Goal: Task Accomplishment & Management: Manage account settings

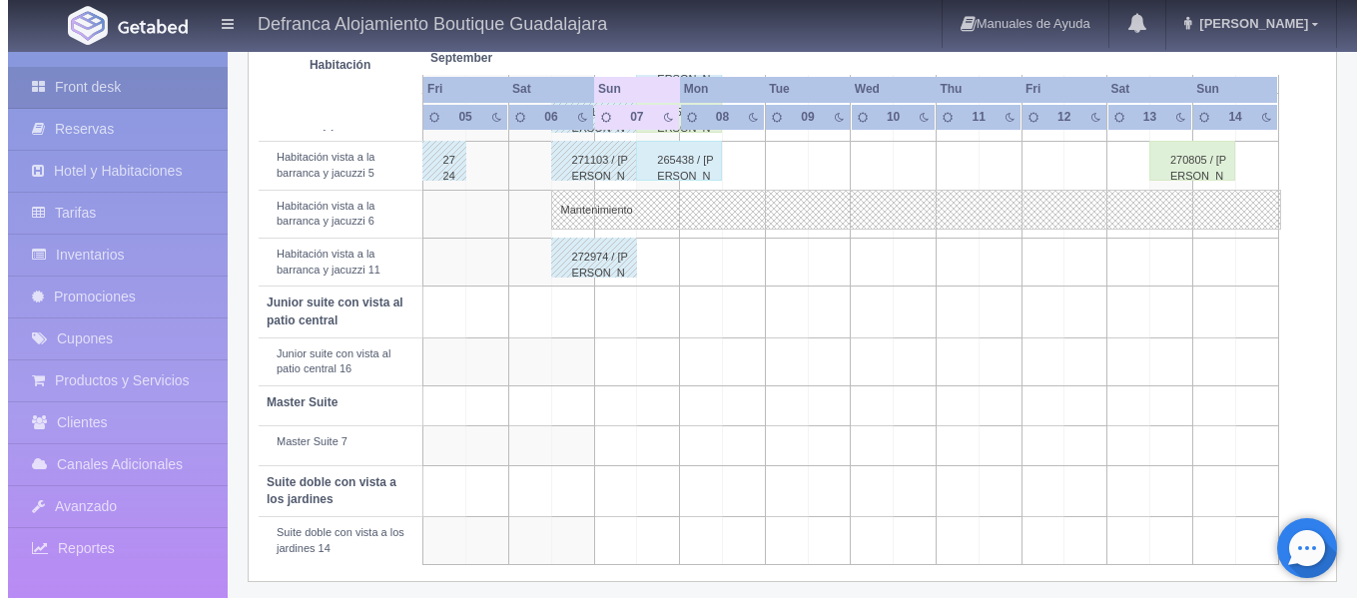
scroll to position [913, 0]
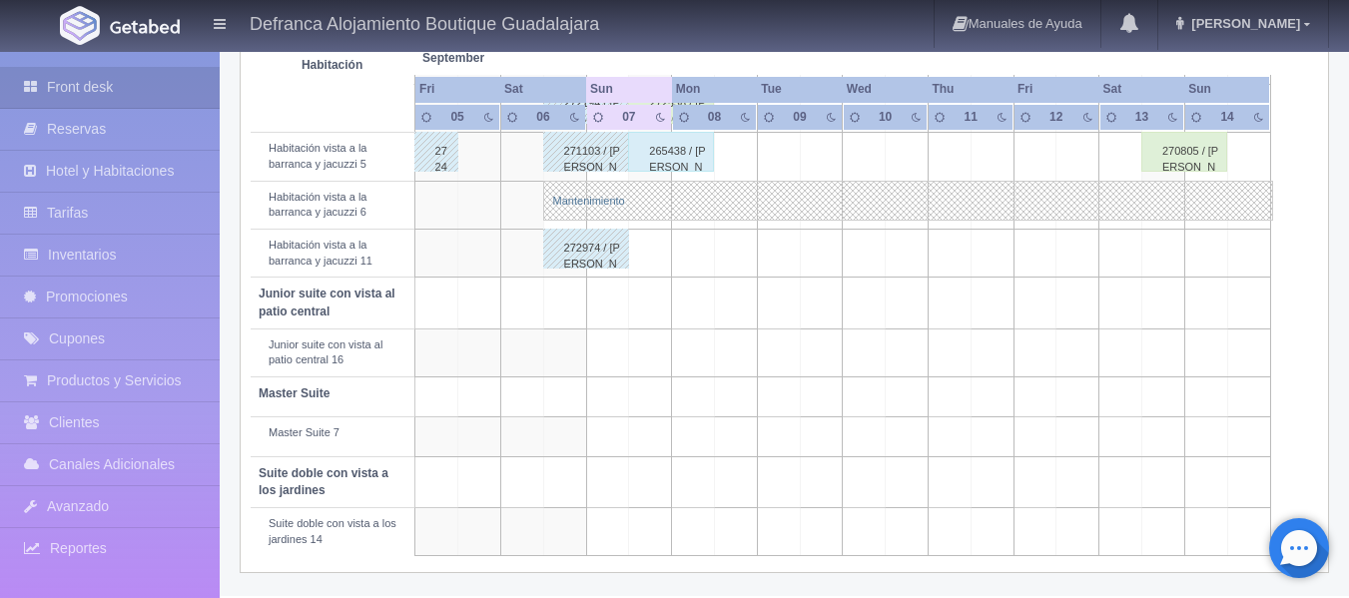
click at [822, 206] on link "Mantenimiento" at bounding box center [908, 201] width 730 height 40
select select "Mantenimiento"
select select "1092_Habitación vista a la barranca y jacuzzi 6"
type input "06-09-2025"
type input "[DATE]"
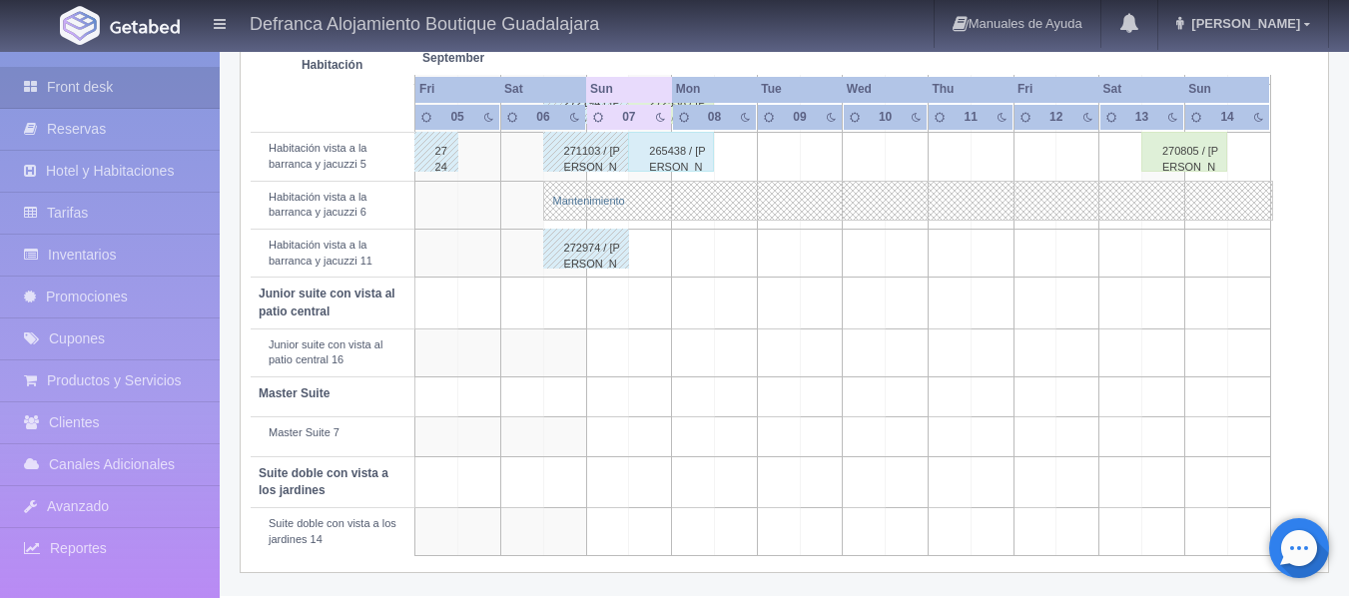
type textarea "REPARACION"
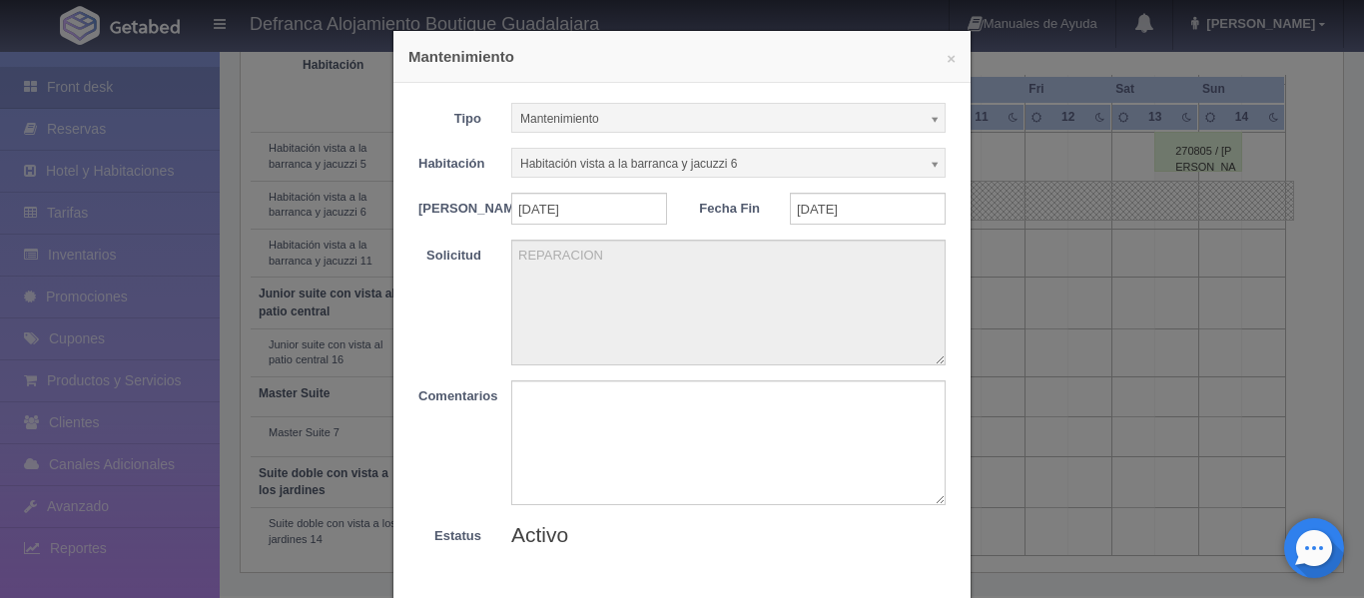
scroll to position [117, 0]
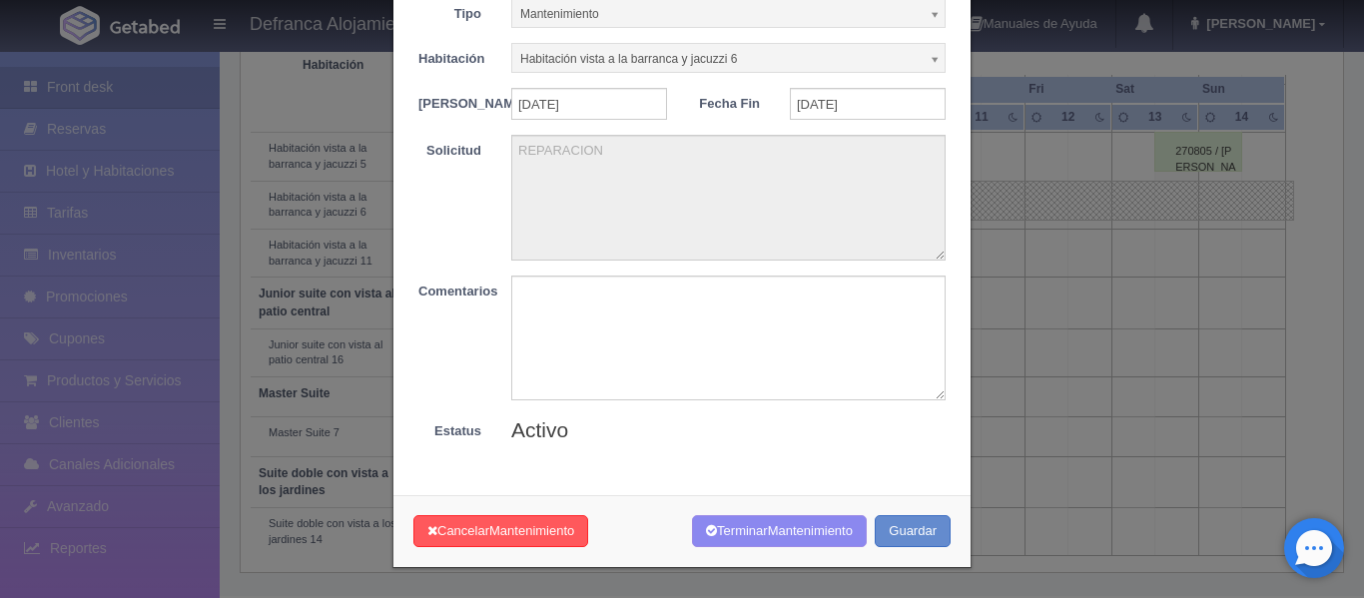
click at [554, 431] on span "Activo" at bounding box center [539, 429] width 57 height 23
click at [441, 430] on label "Estatus" at bounding box center [449, 428] width 93 height 26
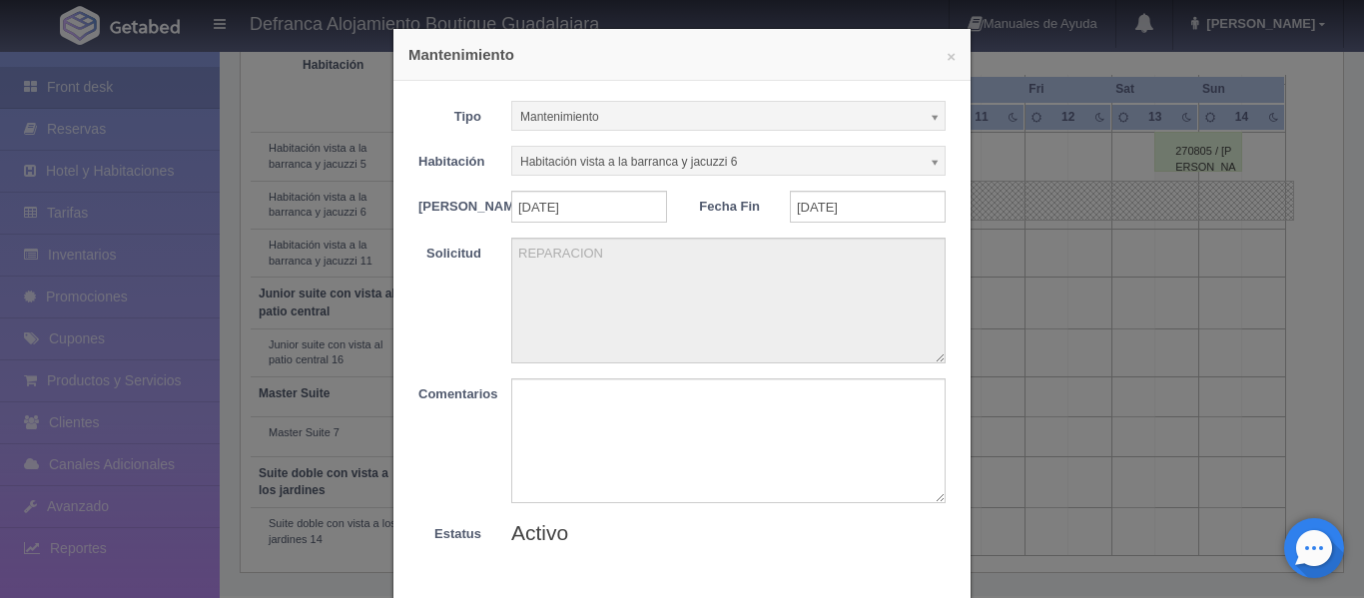
scroll to position [0, 0]
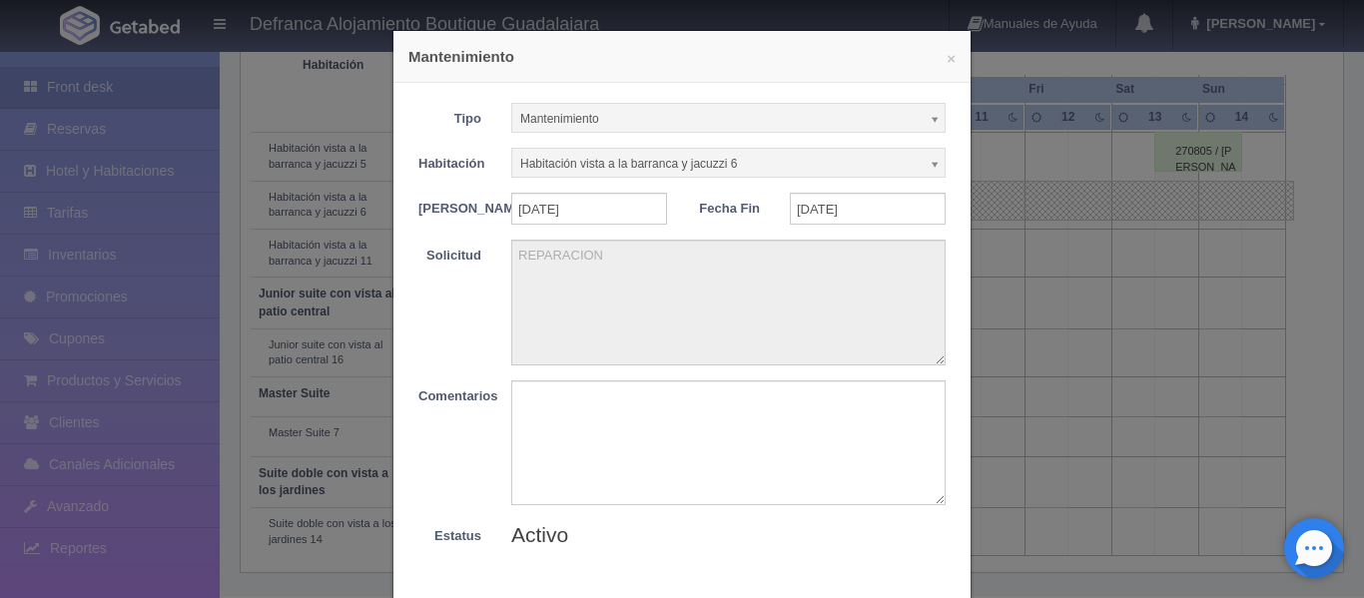
click at [929, 122] on b at bounding box center [936, 119] width 18 height 26
click at [928, 114] on b at bounding box center [936, 119] width 18 height 26
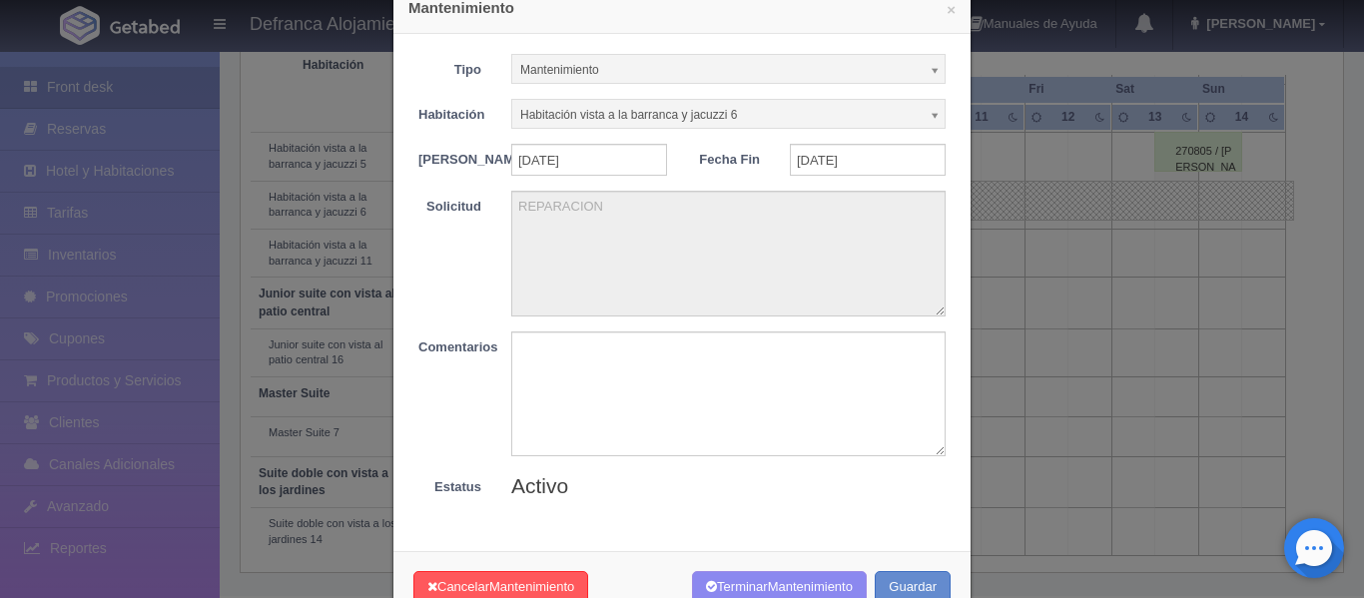
scroll to position [117, 0]
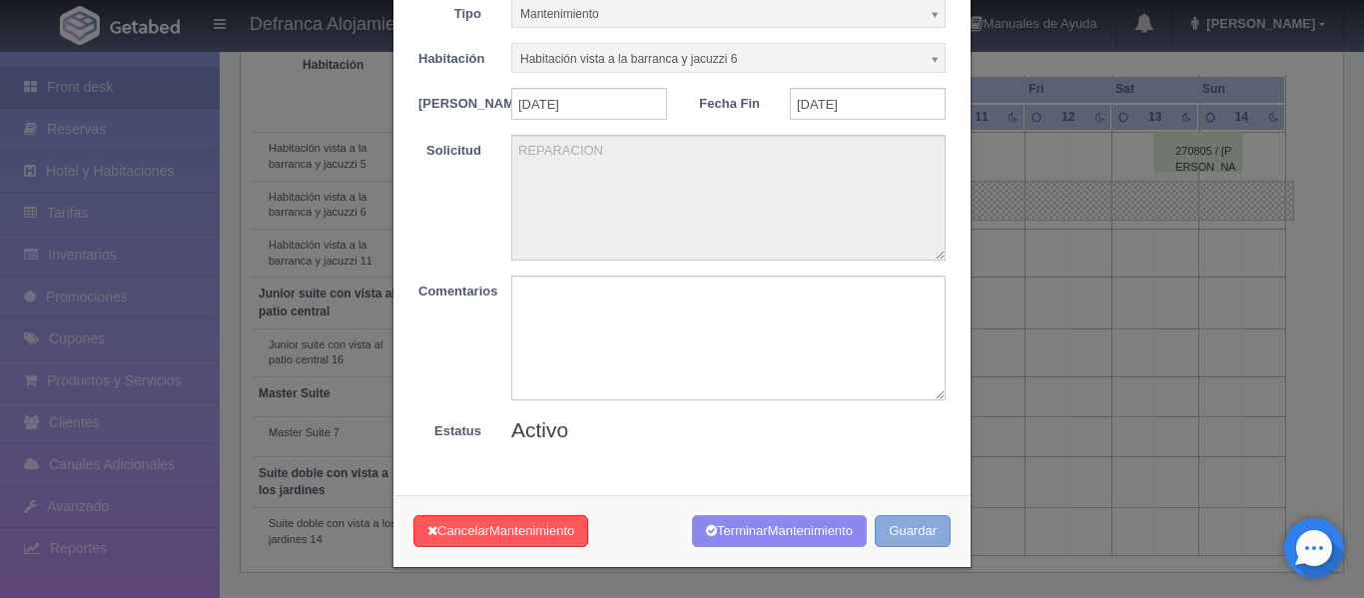
click at [884, 539] on button "Guardar" at bounding box center [913, 531] width 76 height 33
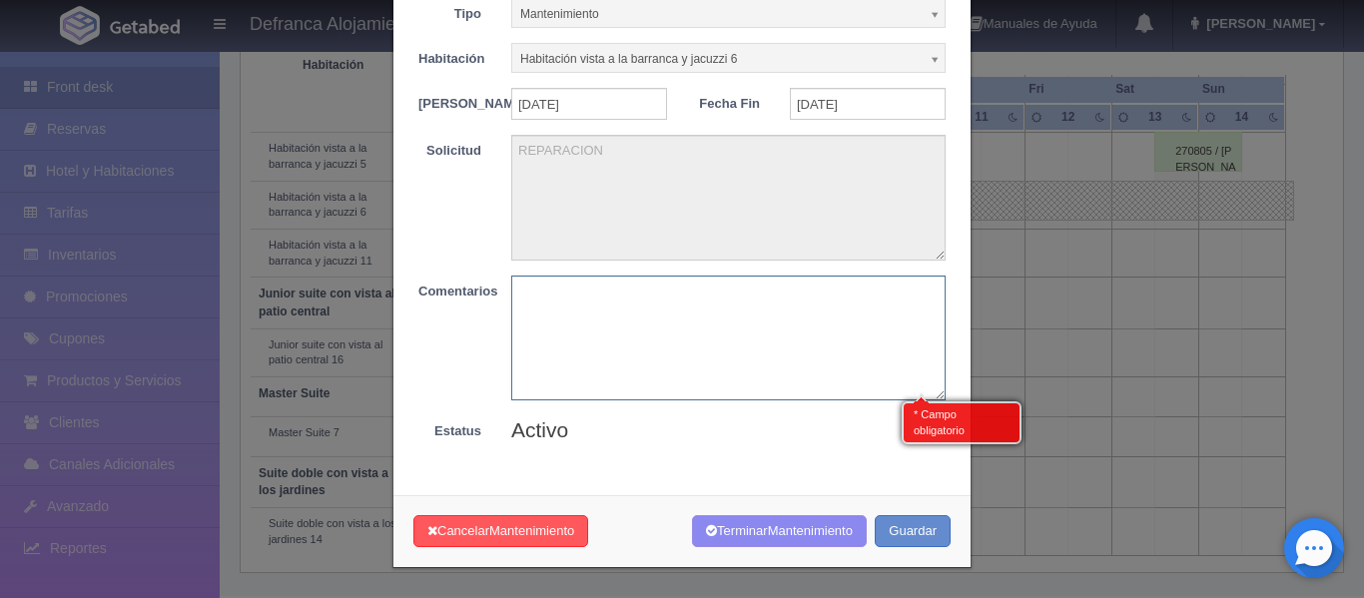
click at [642, 350] on textarea at bounding box center [728, 338] width 434 height 125
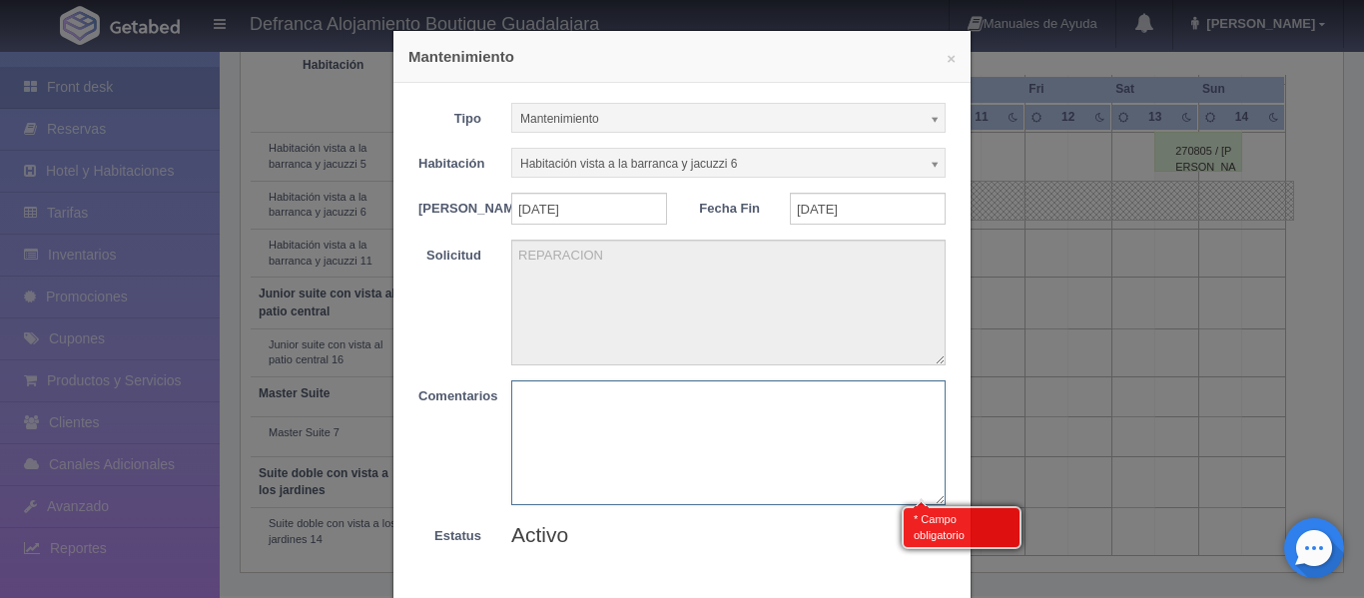
scroll to position [100, 0]
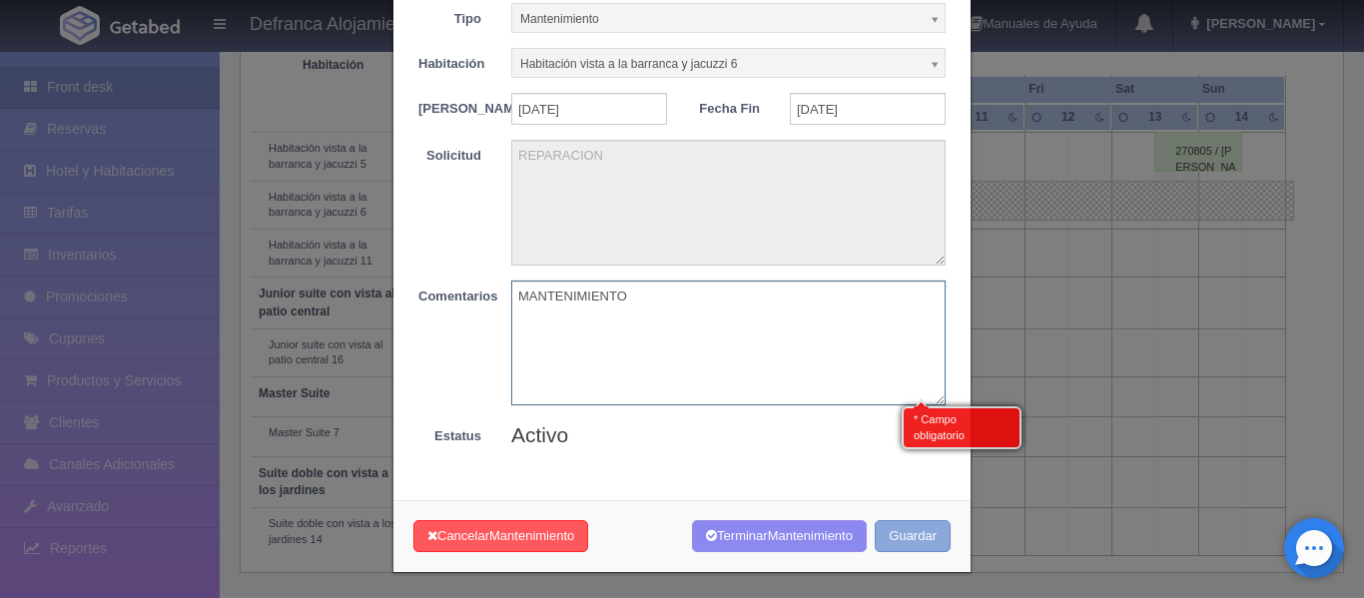
type textarea "MANTENIMIENTO"
click at [911, 537] on button "Guardar" at bounding box center [913, 536] width 76 height 33
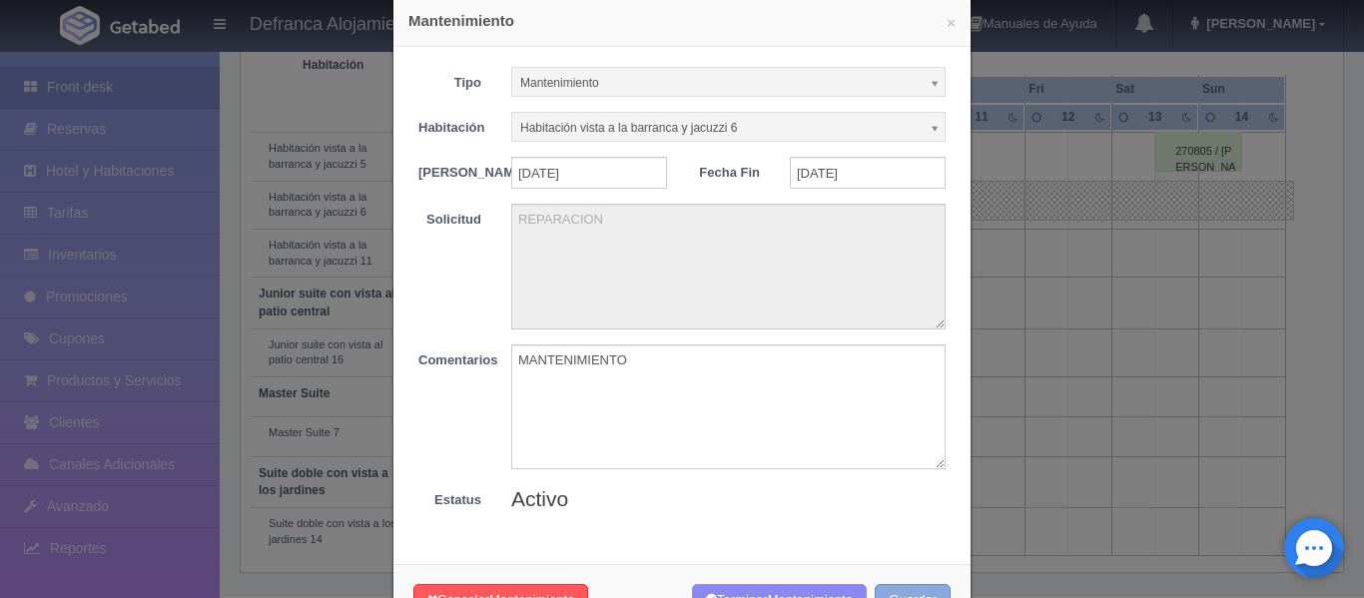
scroll to position [0, 0]
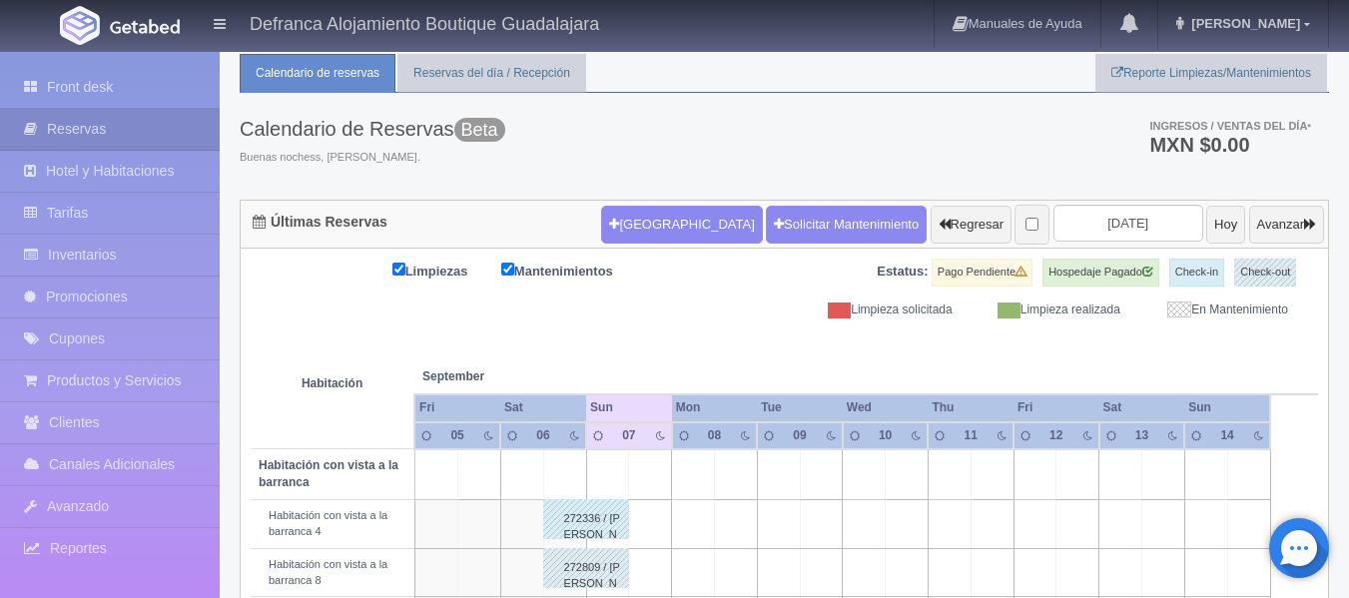
scroll to position [49, 0]
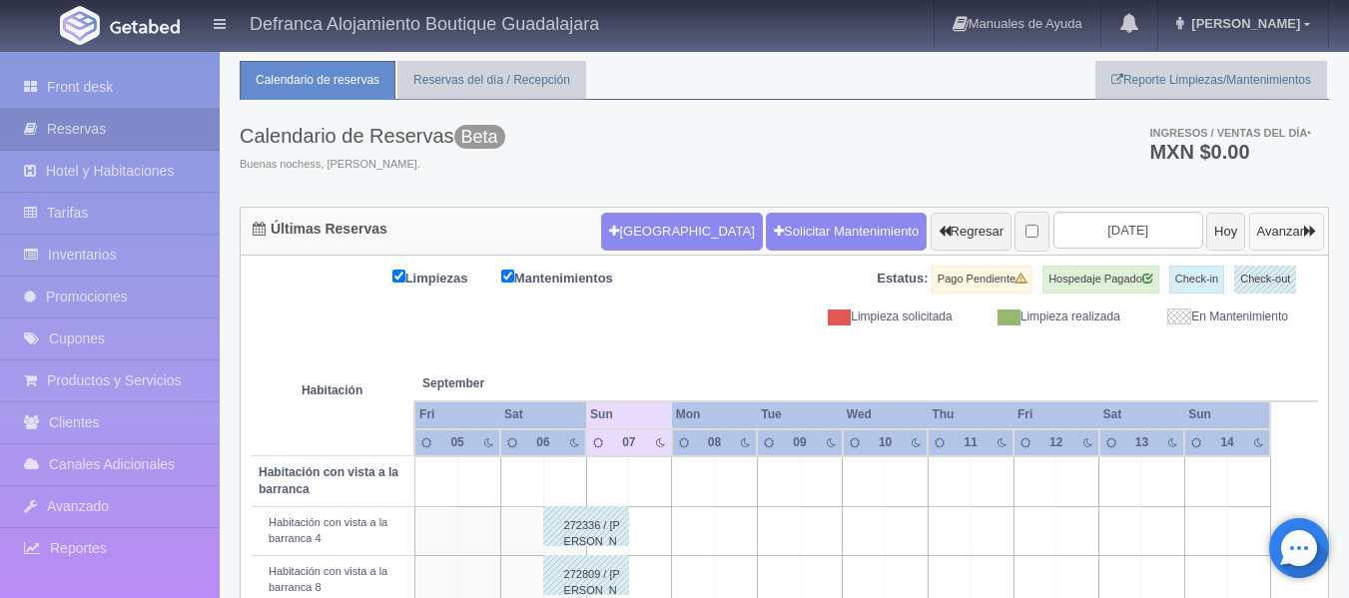
click at [1309, 229] on icon "button" at bounding box center [1310, 231] width 12 height 13
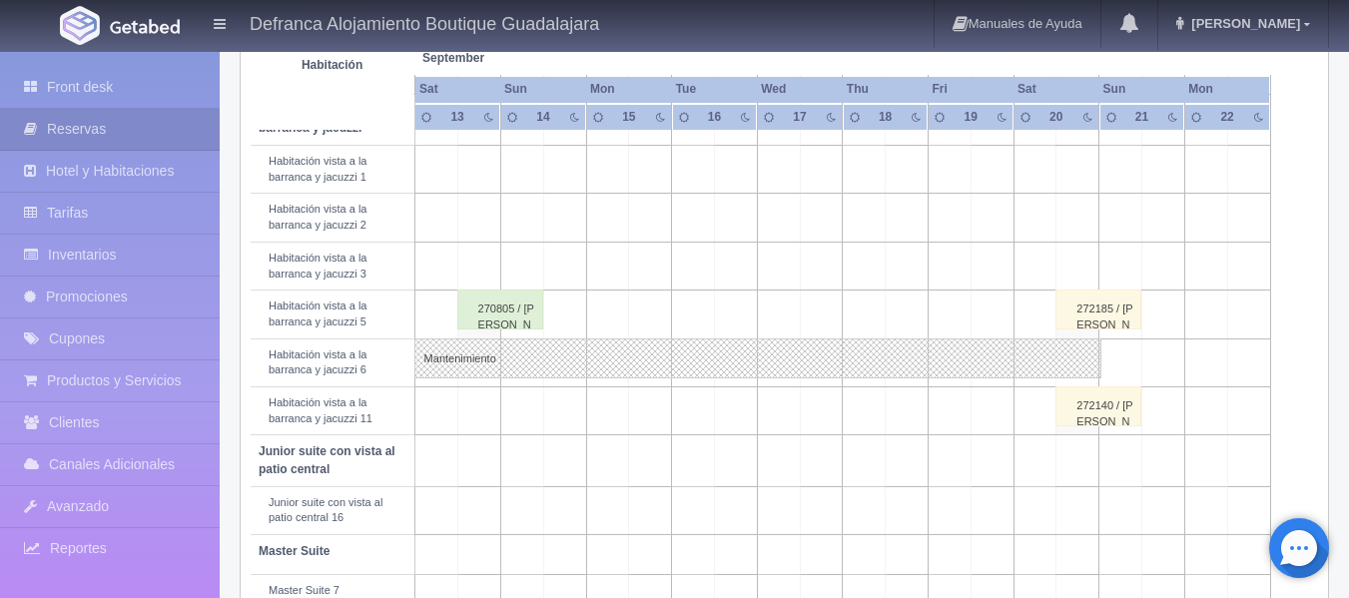
scroll to position [799, 0]
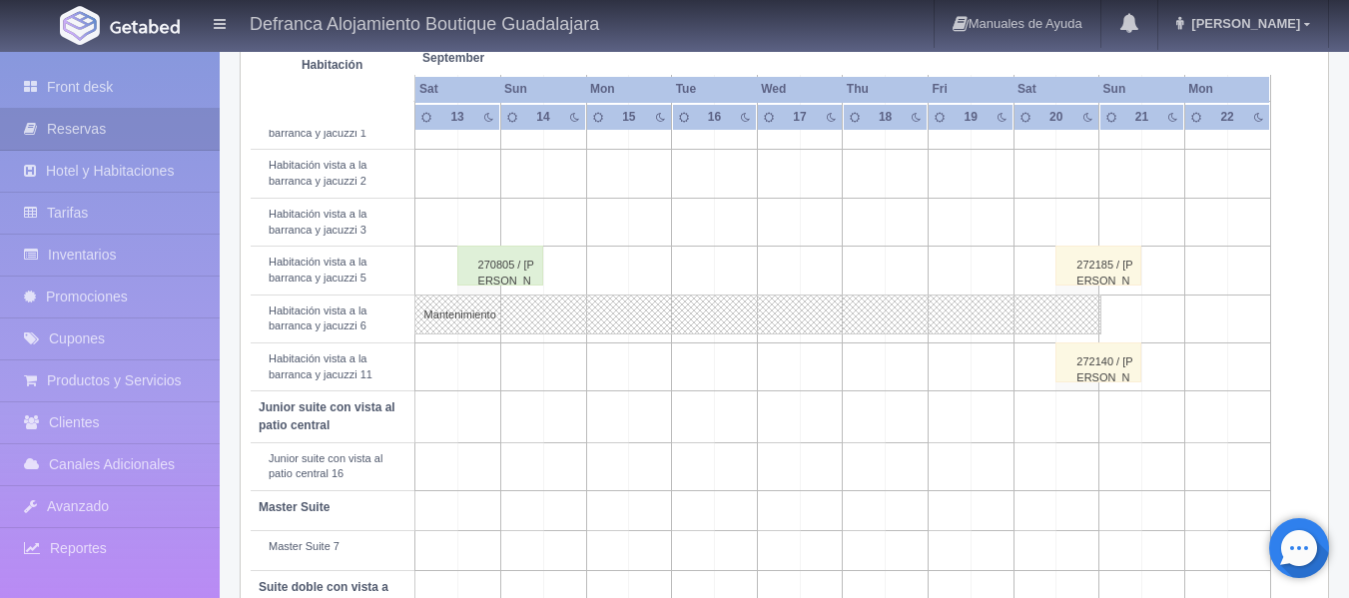
click at [1158, 323] on td at bounding box center [1162, 319] width 43 height 48
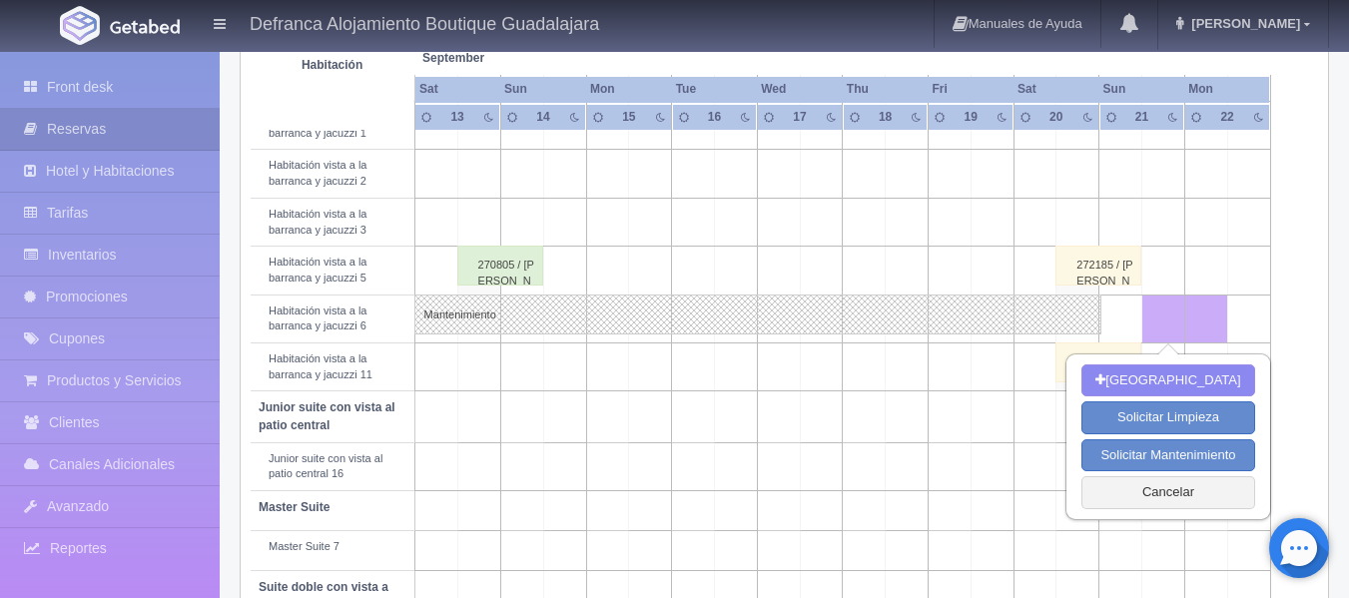
click at [1123, 316] on td at bounding box center [1120, 319] width 43 height 48
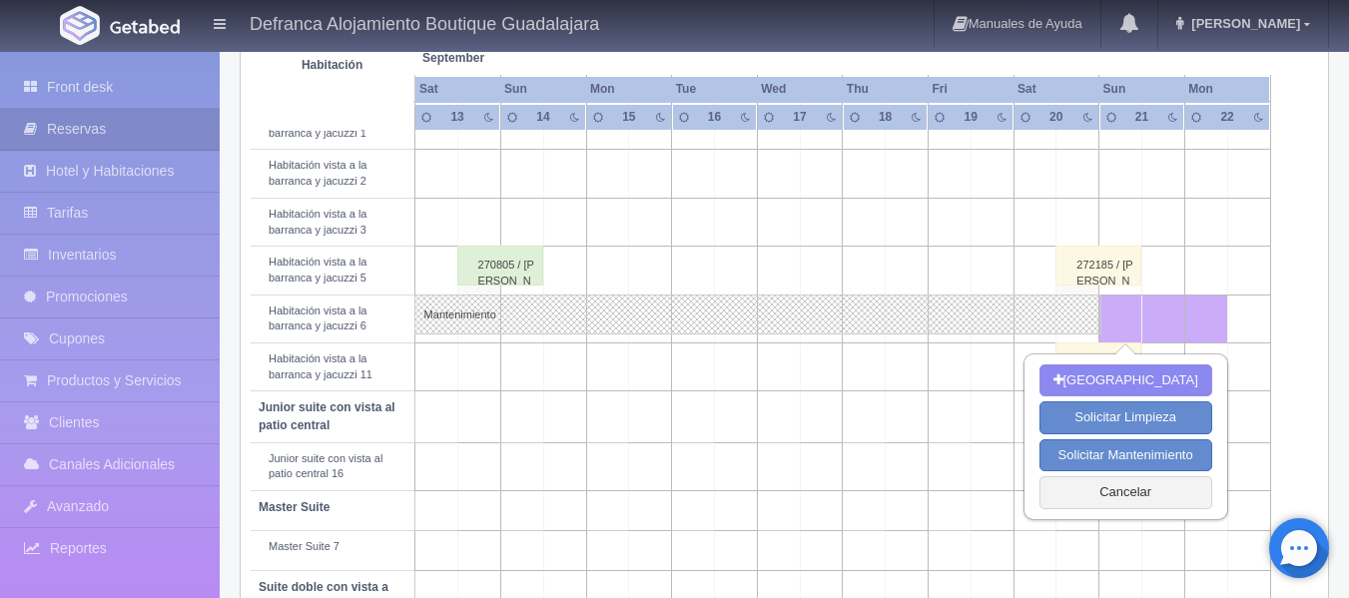
click at [1172, 309] on td at bounding box center [1162, 319] width 43 height 48
click at [1313, 288] on table "Habitación September Sep Sat Sun Mon Tue Wed Thu Fri Sat 13 14" at bounding box center [784, 123] width 1067 height 1094
click at [1122, 495] on button "Cancelar" at bounding box center [1126, 492] width 173 height 33
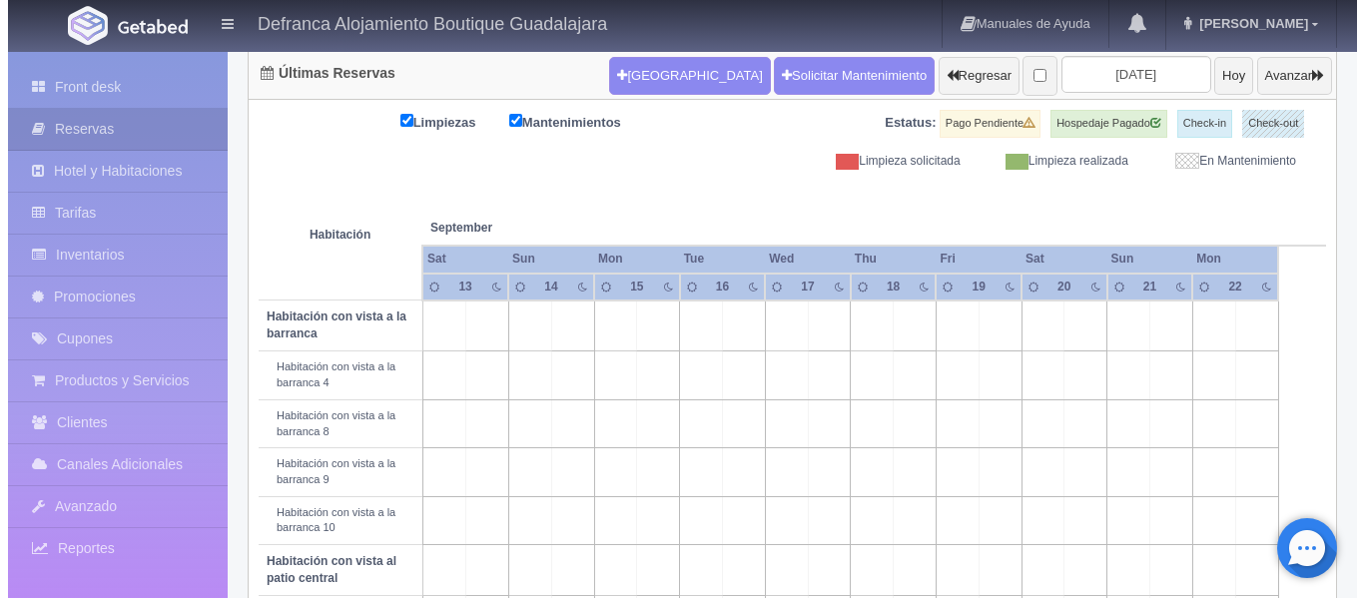
scroll to position [0, 0]
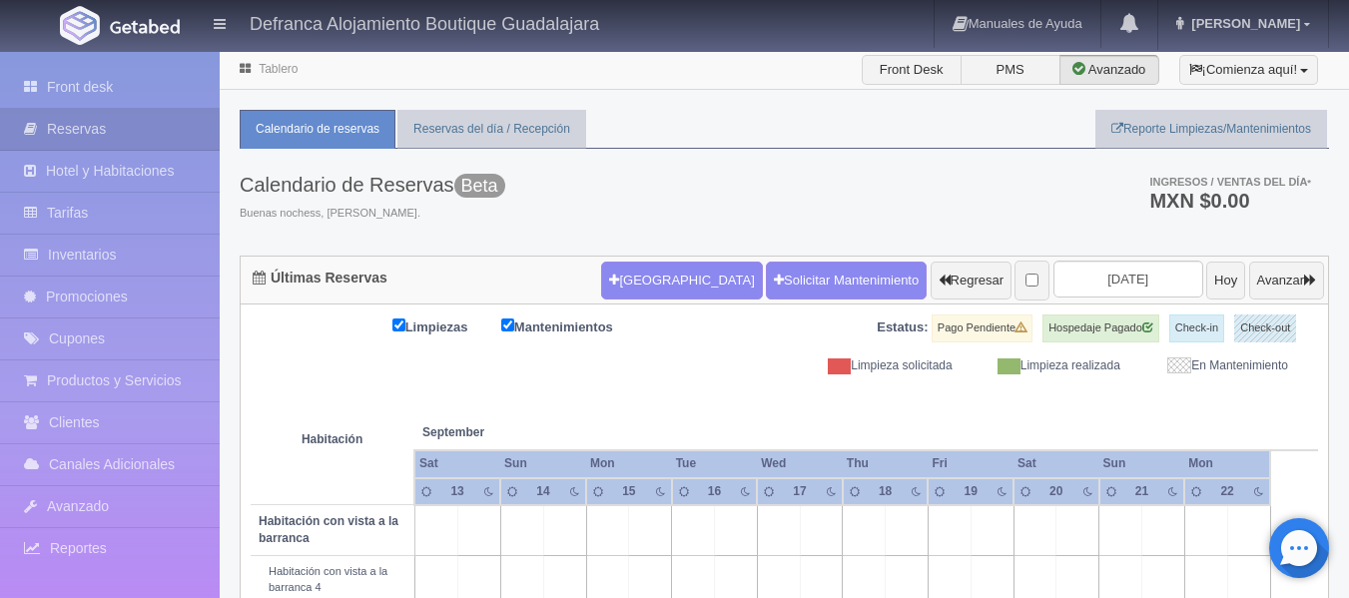
click at [1172, 365] on span at bounding box center [1179, 365] width 24 height 16
click at [771, 283] on link "Solicitar Mantenimiento" at bounding box center [846, 281] width 161 height 38
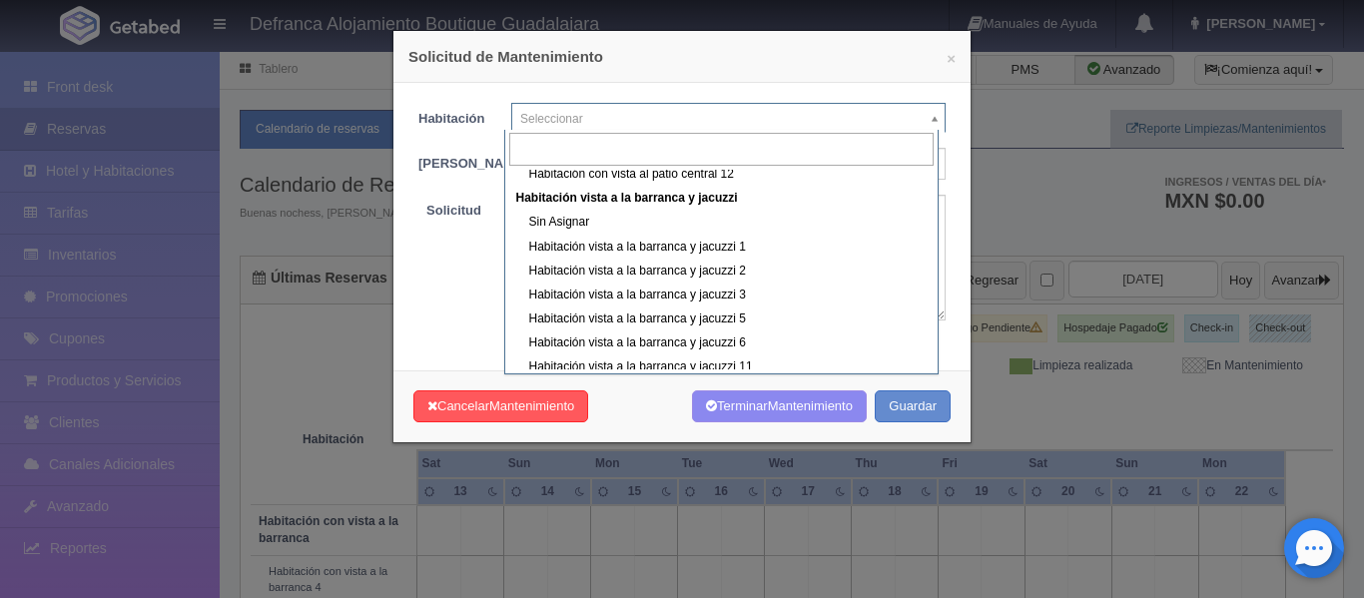
scroll to position [202, 0]
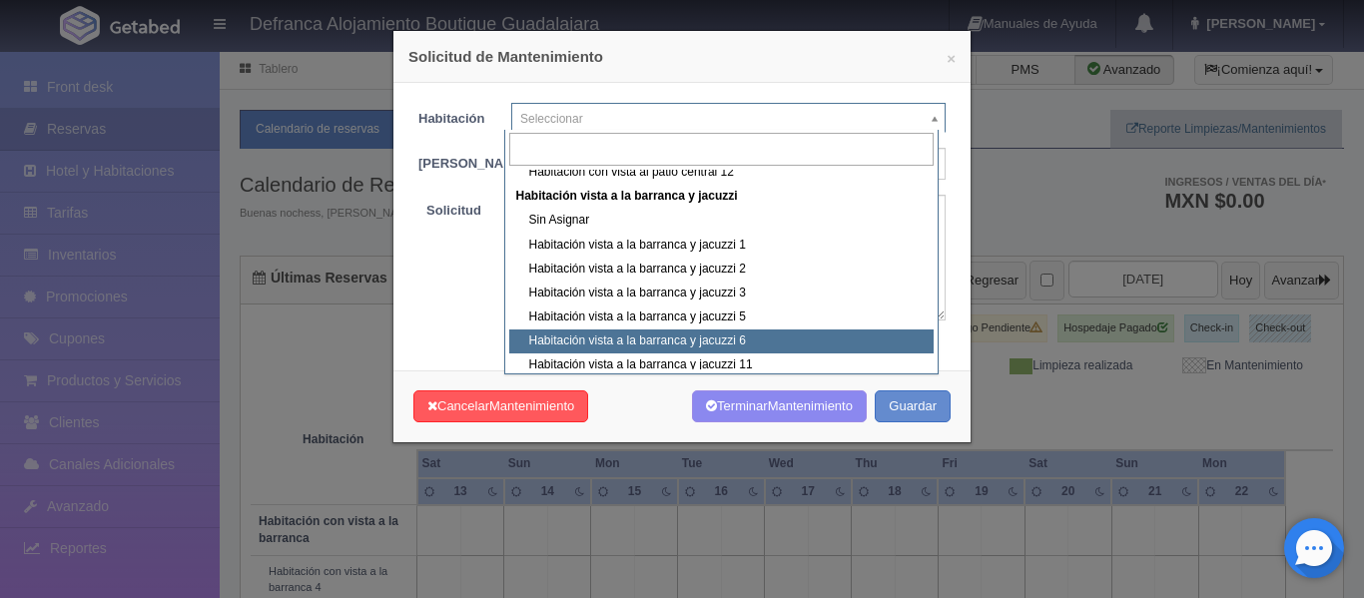
select select "1092_Habitación vista a la barranca y jacuzzi 6"
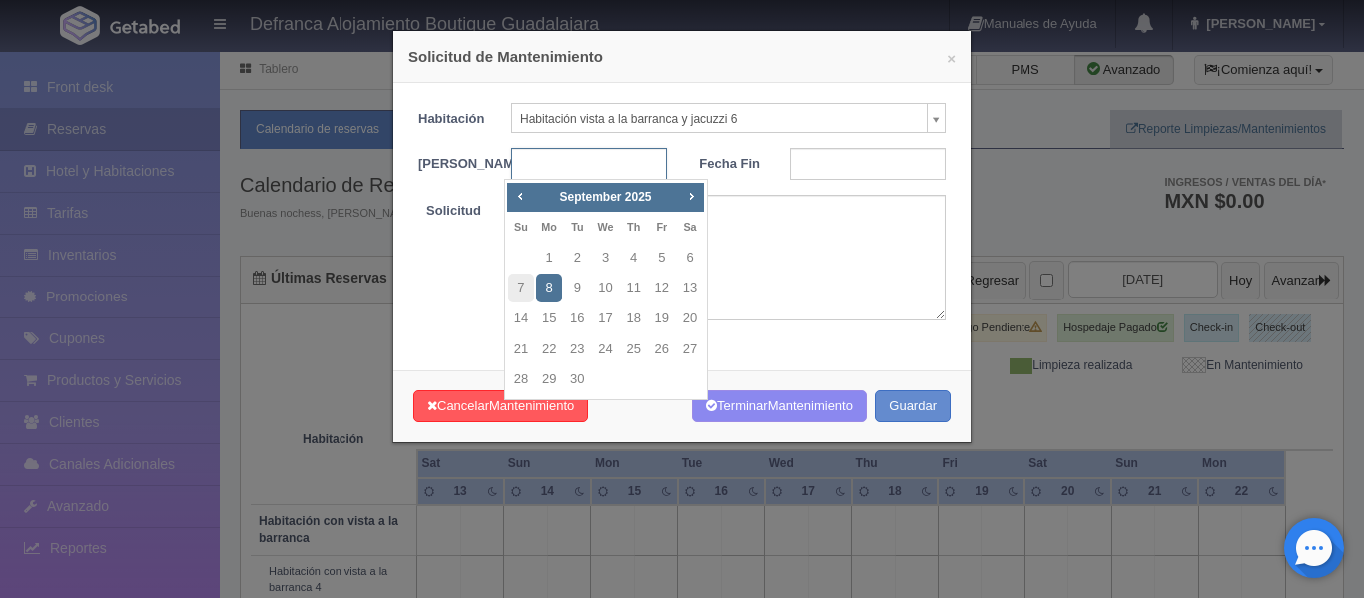
click at [615, 162] on input "text" at bounding box center [589, 164] width 156 height 32
click at [690, 314] on link "20" at bounding box center [690, 319] width 26 height 29
type input "2025-09-20"
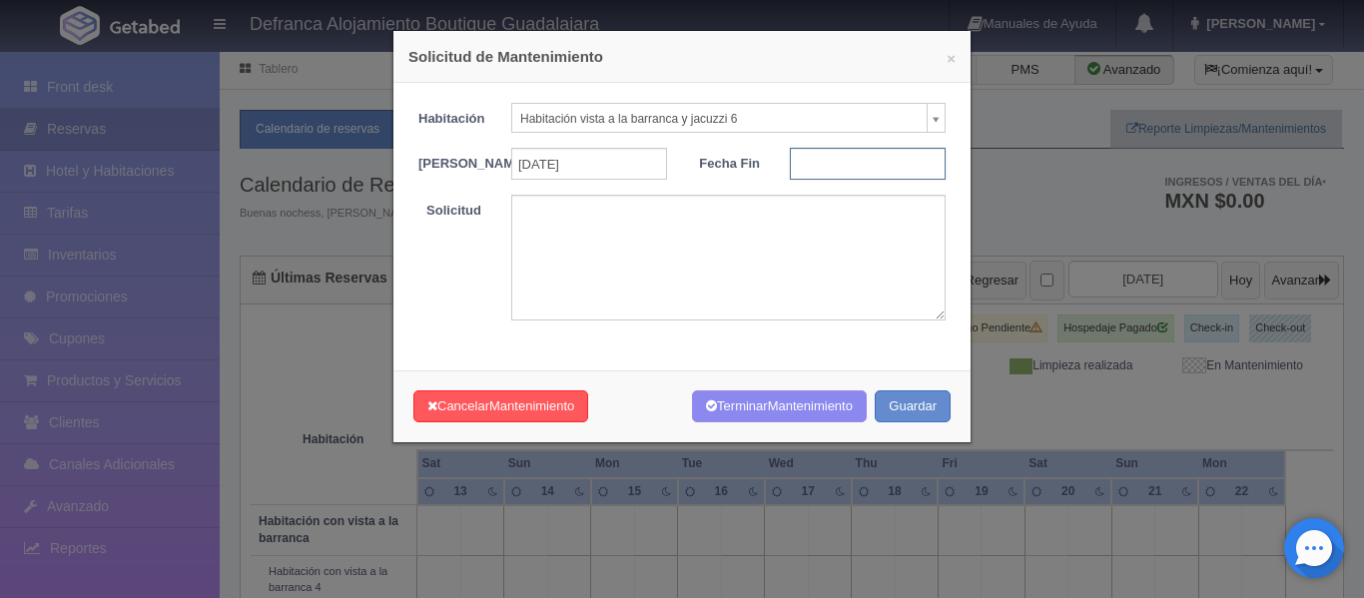
click at [843, 157] on input "text" at bounding box center [868, 164] width 156 height 32
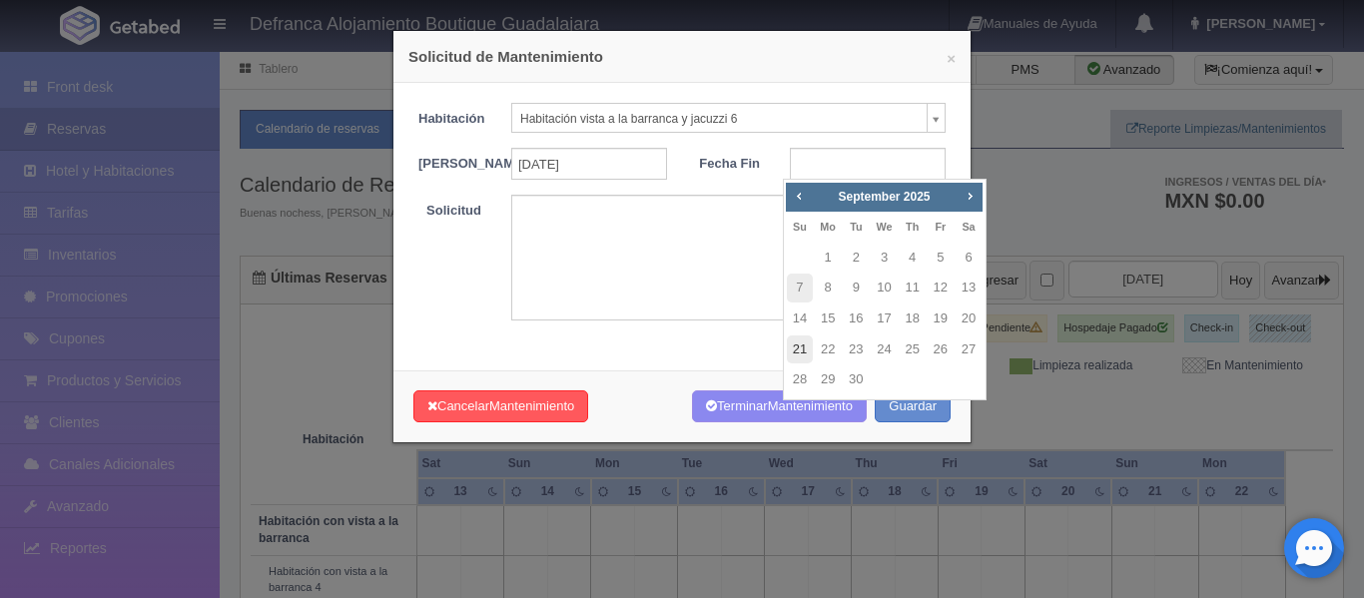
click at [802, 350] on link "21" at bounding box center [800, 350] width 26 height 29
type input "2025-09-21"
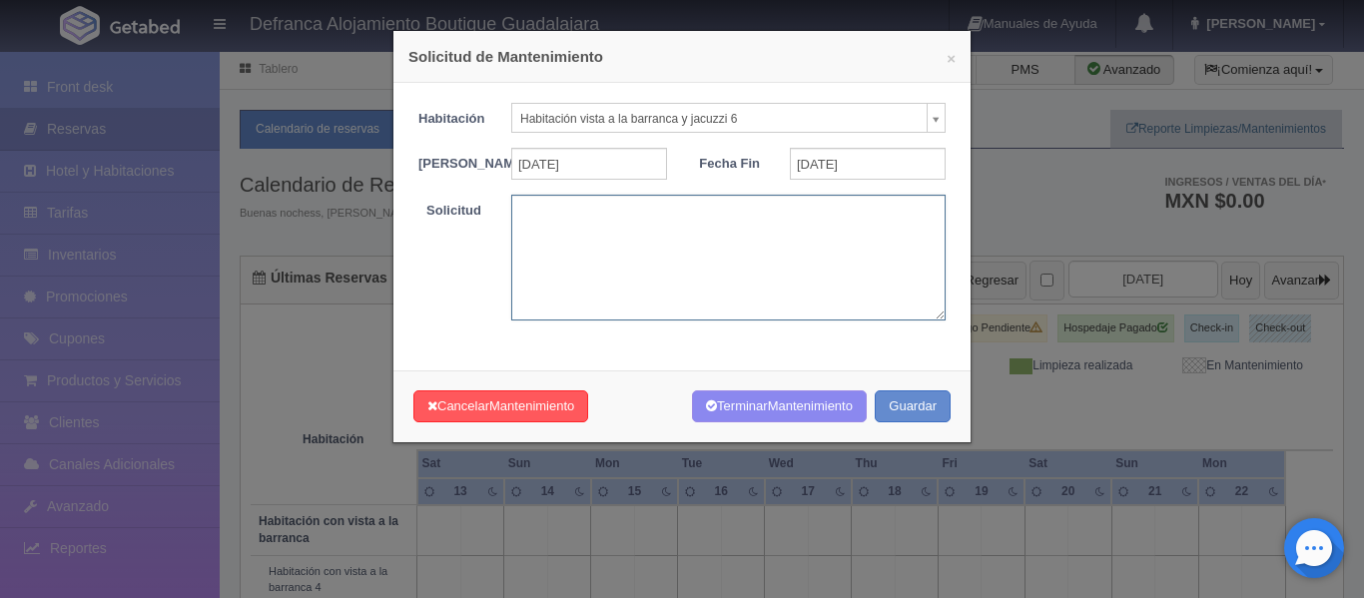
click at [702, 238] on textarea at bounding box center [728, 257] width 434 height 125
type textarea "BLOQUEAR POR MANTENIMIENTO"
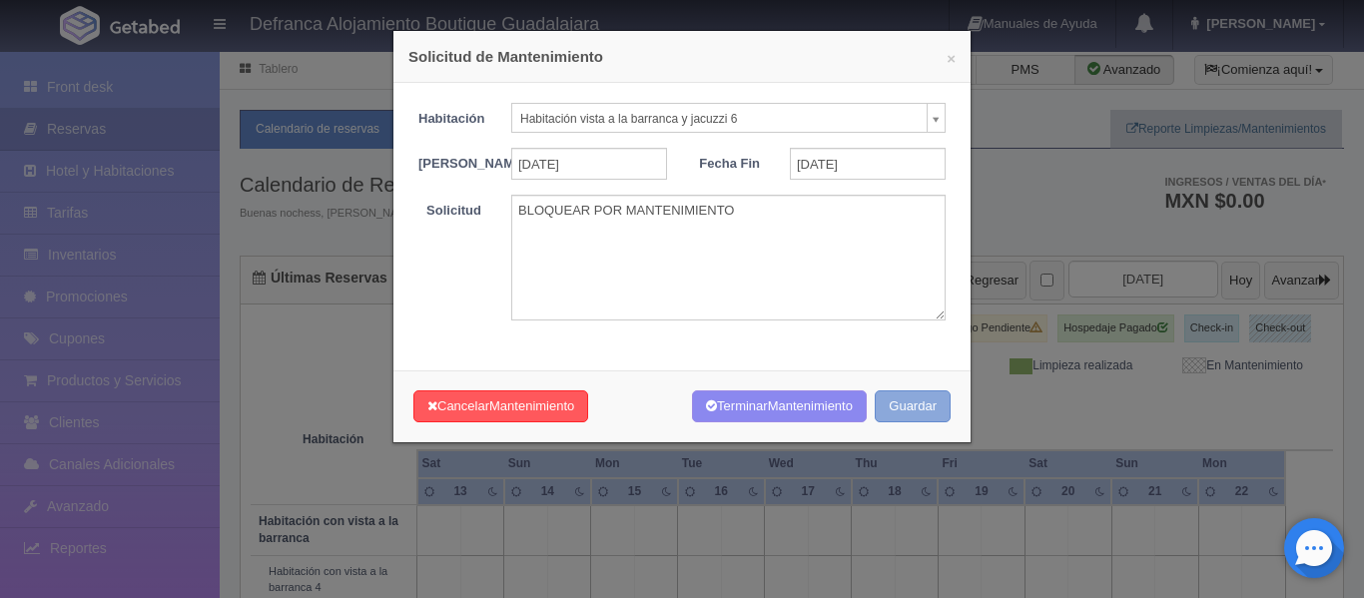
click at [885, 422] on button "Guardar" at bounding box center [913, 406] width 76 height 33
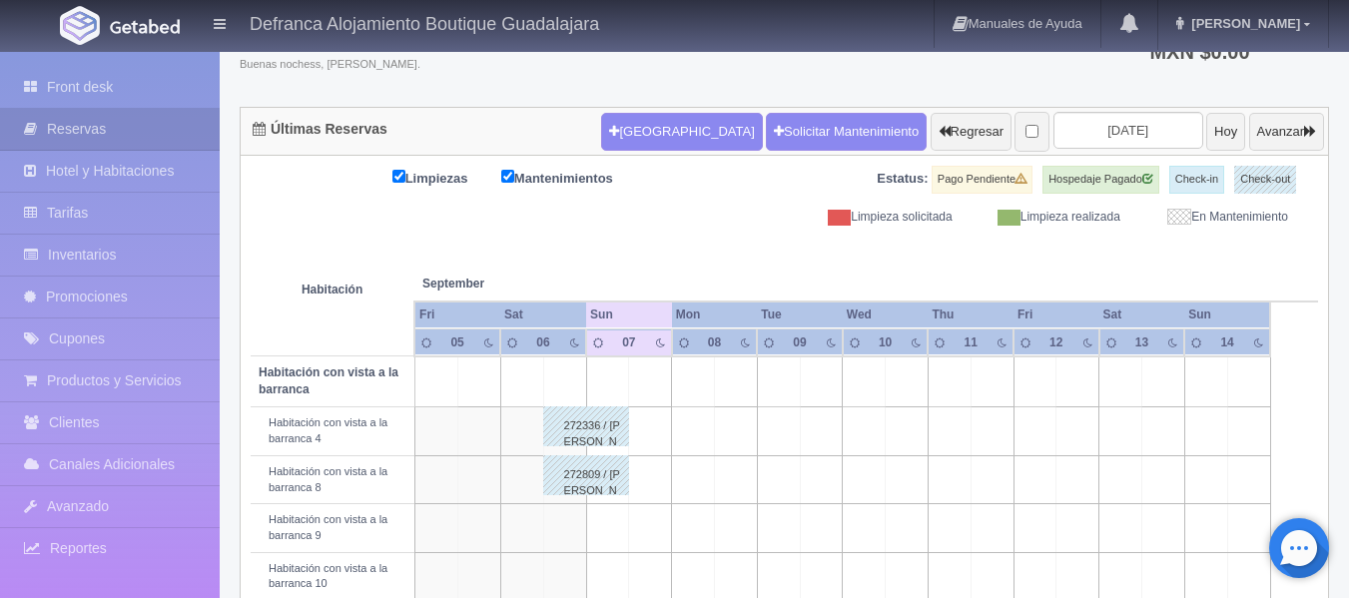
scroll to position [149, 0]
click at [1147, 136] on input "[DATE]" at bounding box center [1129, 130] width 150 height 37
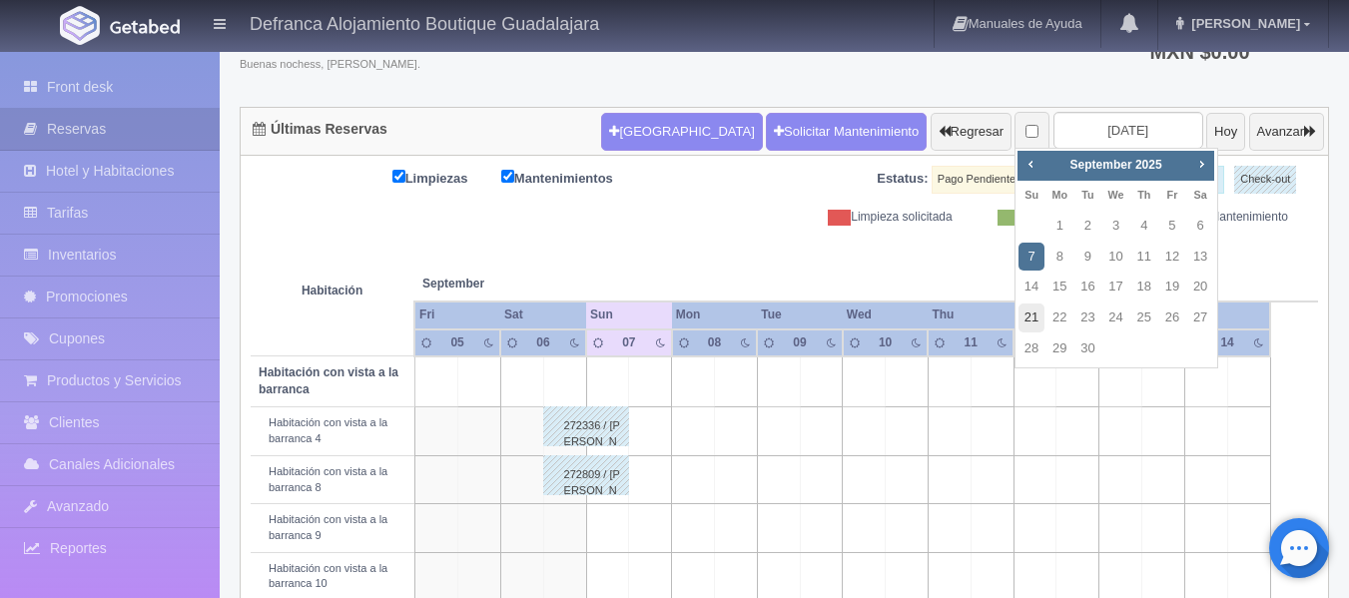
click at [1033, 315] on link "21" at bounding box center [1032, 318] width 26 height 29
type input "2025-09-21"
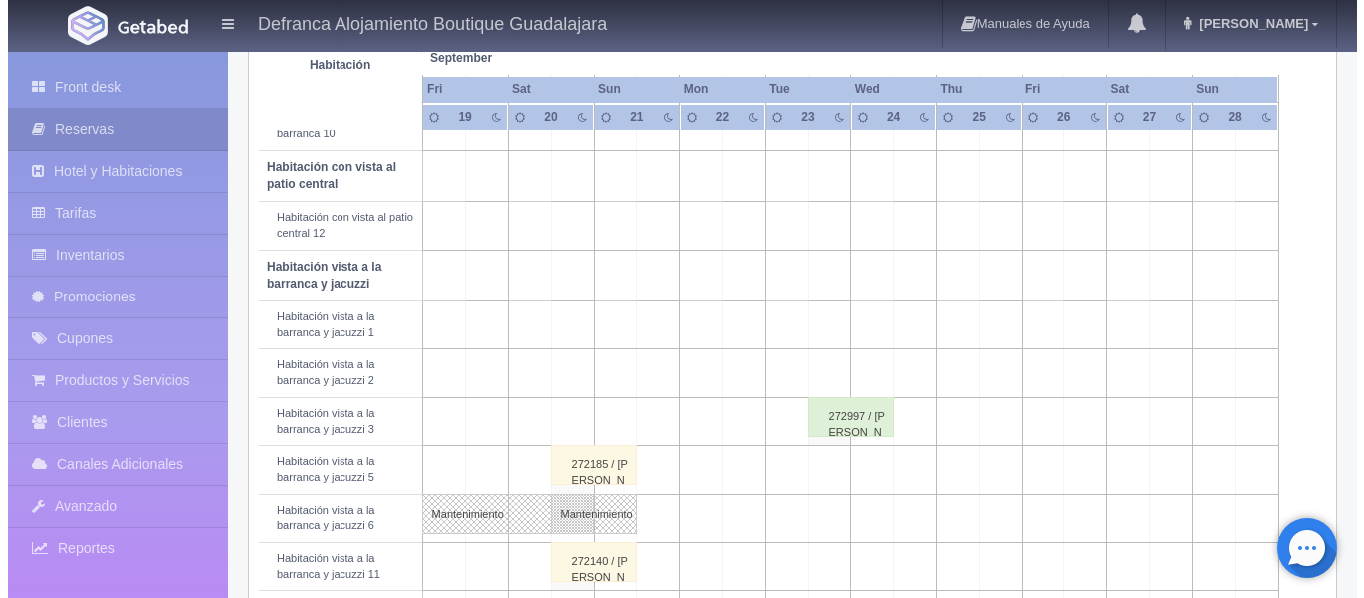
scroll to position [599, 0]
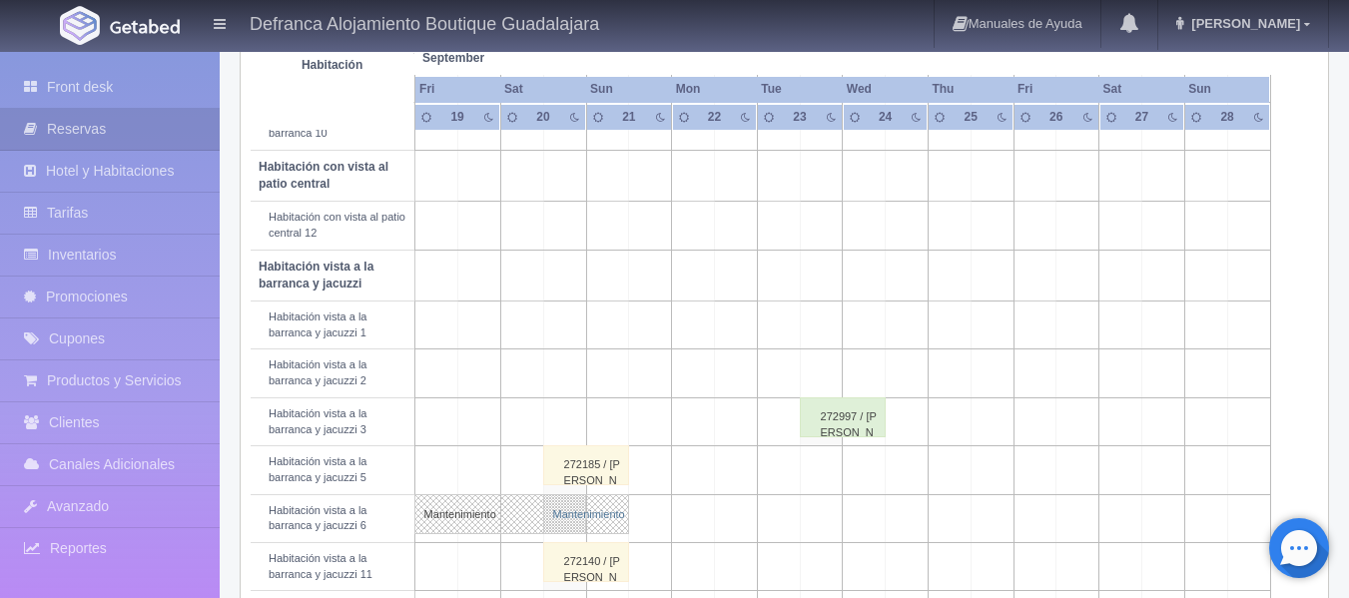
click at [569, 509] on link "Mantenimiento" at bounding box center [586, 514] width 86 height 40
select select "Mantenimiento"
select select "1092_Habitación vista a la barranca y jacuzzi 6"
type input "20-09-2025"
type input "21-09-2025"
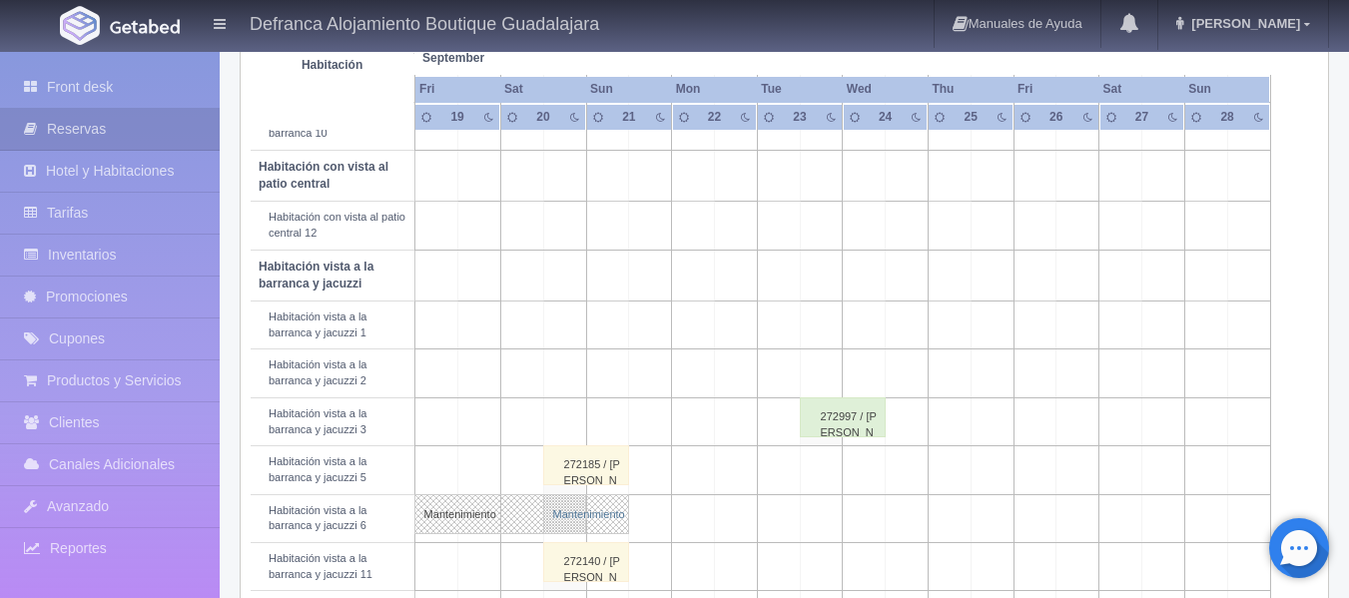
type textarea "BLOQUEAR POR MANTENIMIENTO"
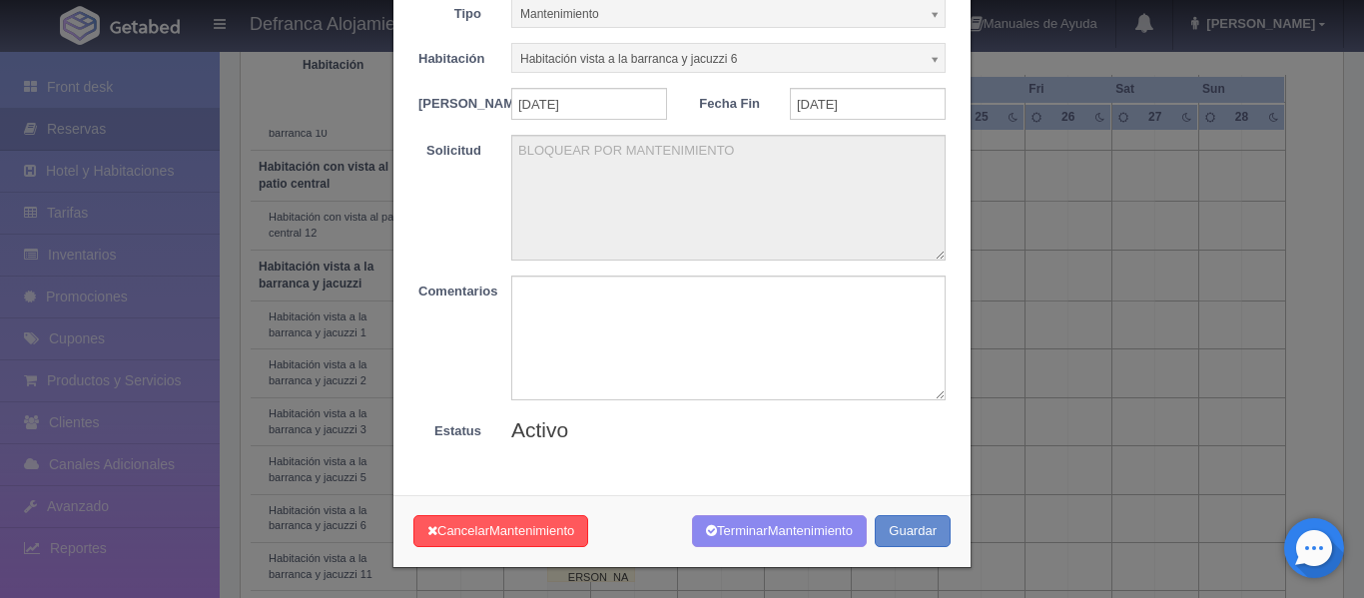
scroll to position [117, 0]
click at [548, 525] on span "Mantenimiento" at bounding box center [531, 530] width 85 height 15
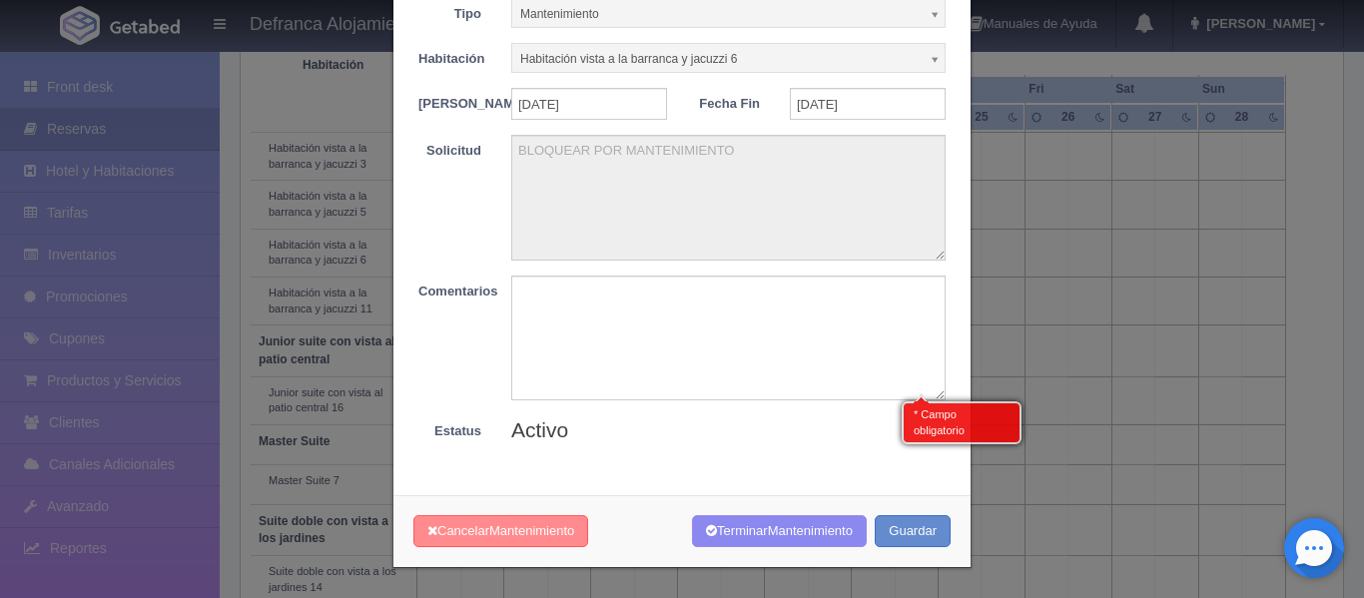
scroll to position [875, 0]
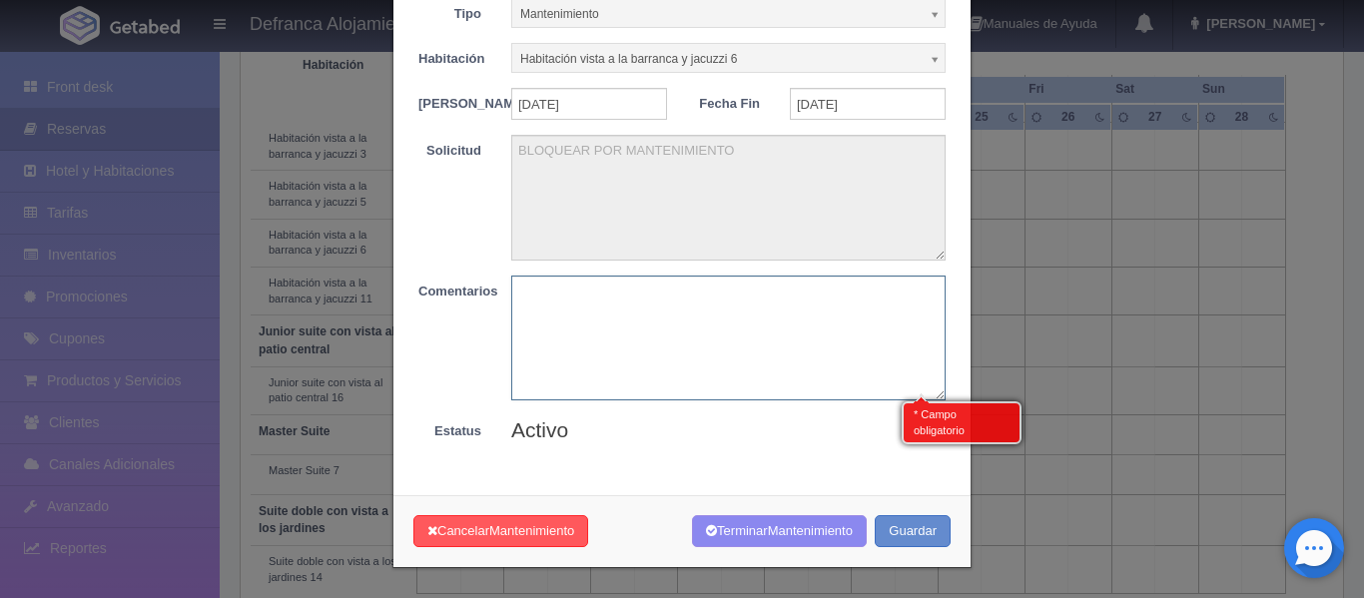
click at [767, 309] on textarea at bounding box center [728, 338] width 434 height 125
type textarea "."
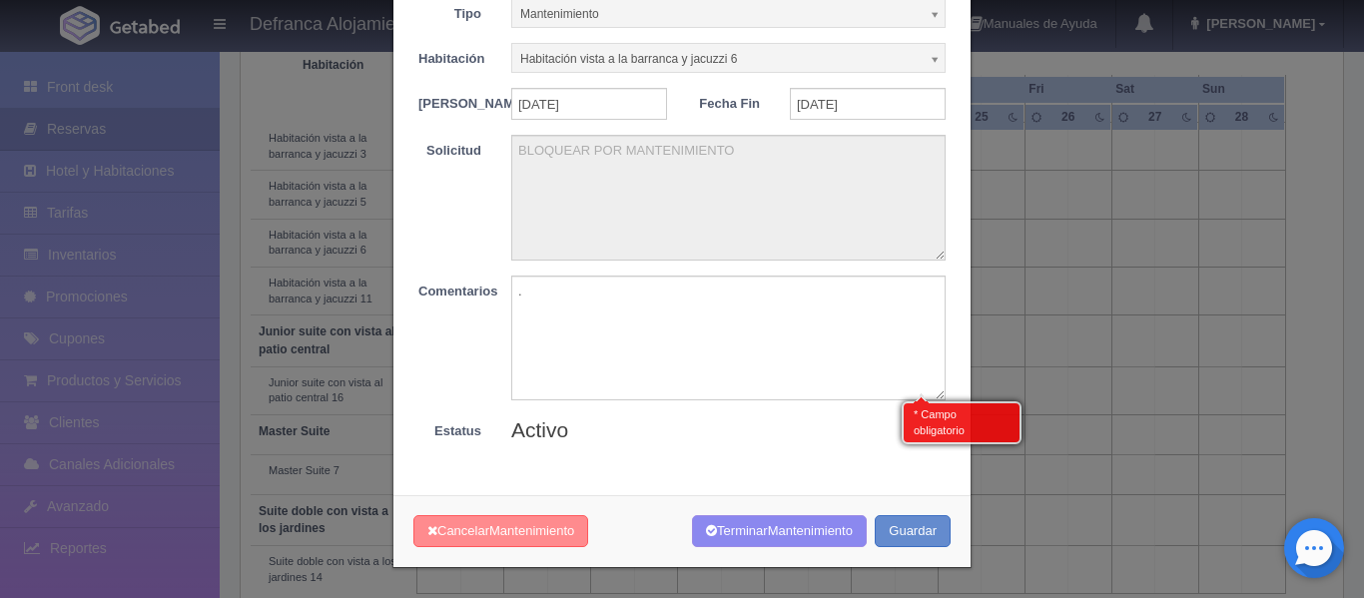
click at [549, 537] on span "Mantenimiento" at bounding box center [531, 530] width 85 height 15
click at [559, 527] on span "Mantenimiento" at bounding box center [531, 530] width 85 height 15
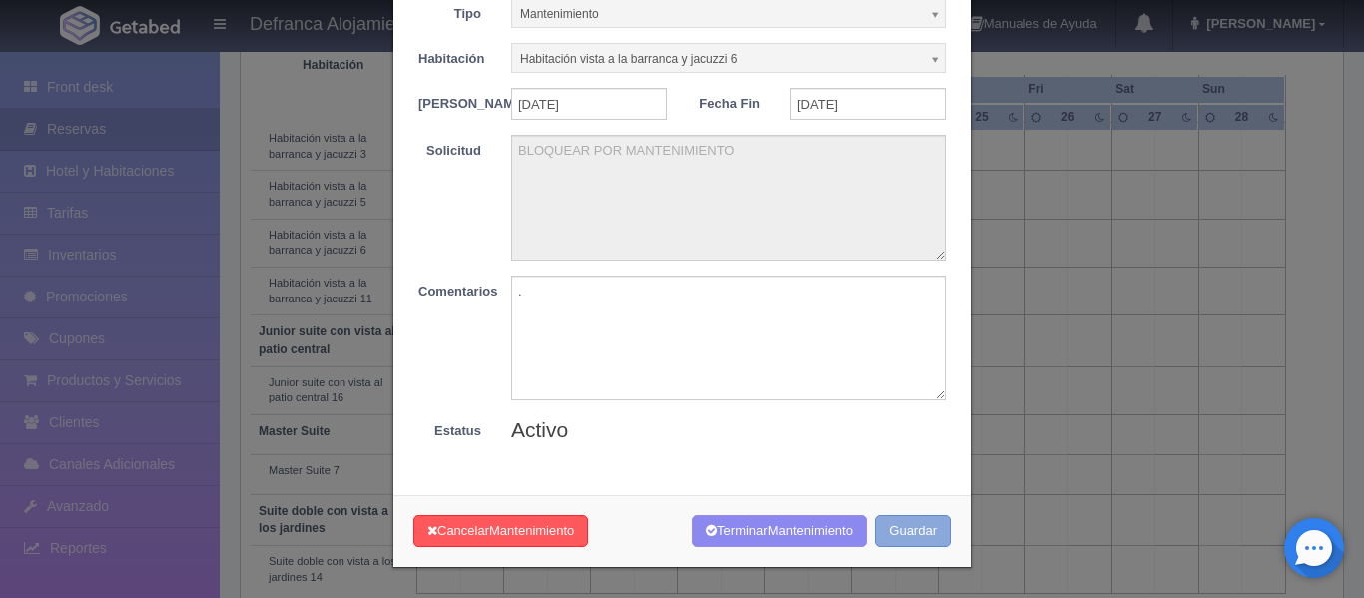
click at [893, 529] on button "Guardar" at bounding box center [913, 531] width 76 height 33
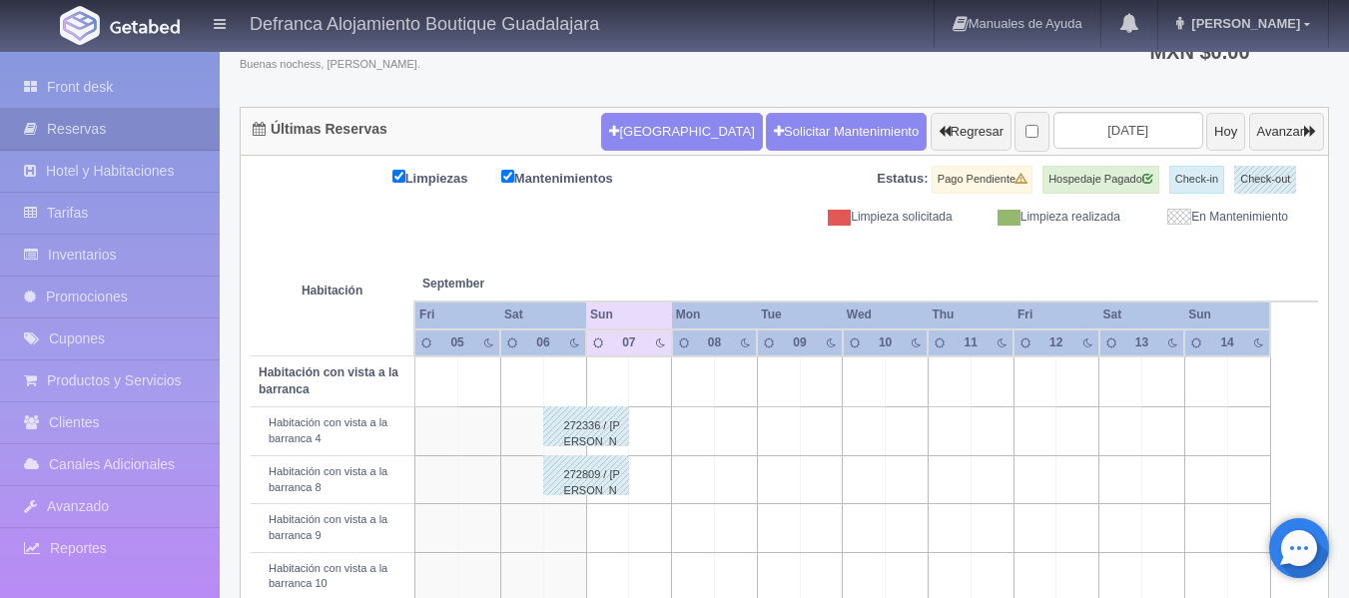
scroll to position [149, 0]
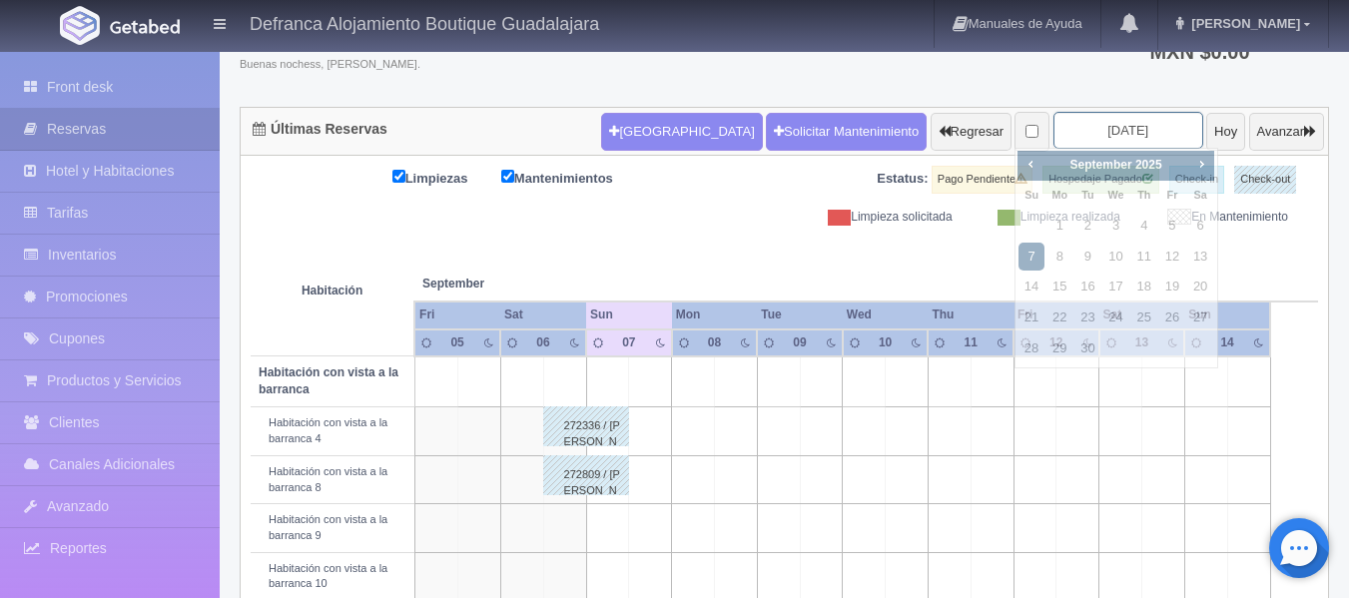
click at [1149, 137] on input "[DATE]" at bounding box center [1129, 130] width 150 height 37
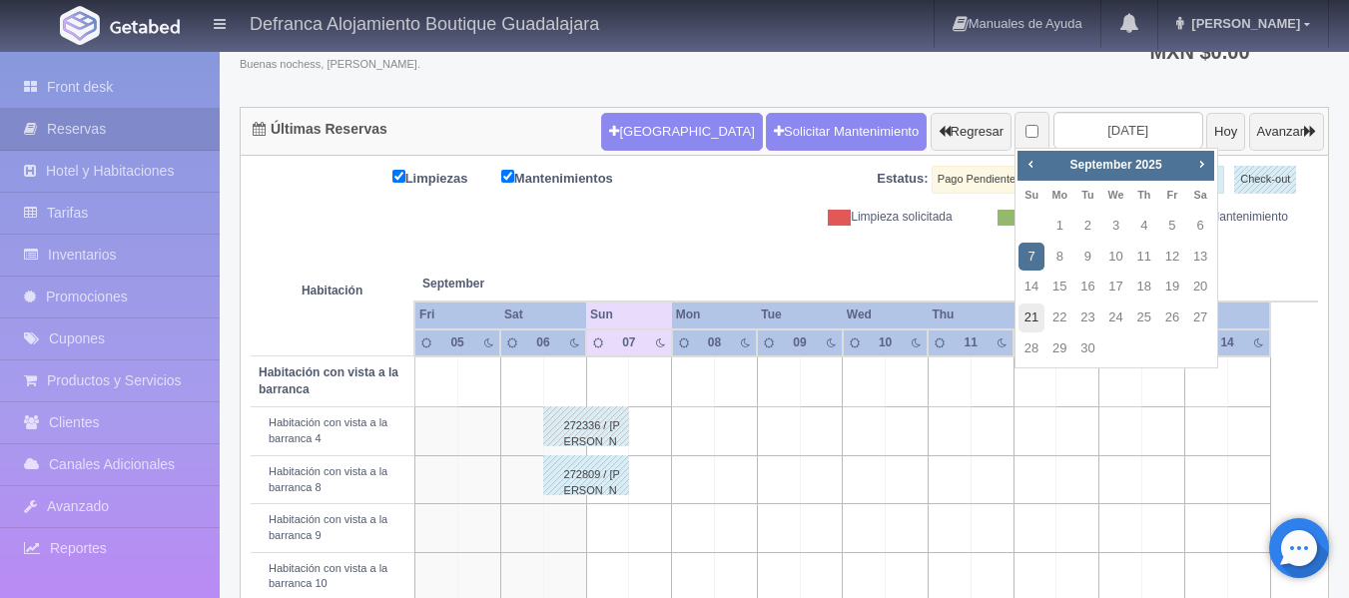
click at [1030, 319] on link "21" at bounding box center [1032, 318] width 26 height 29
type input "[DATE]"
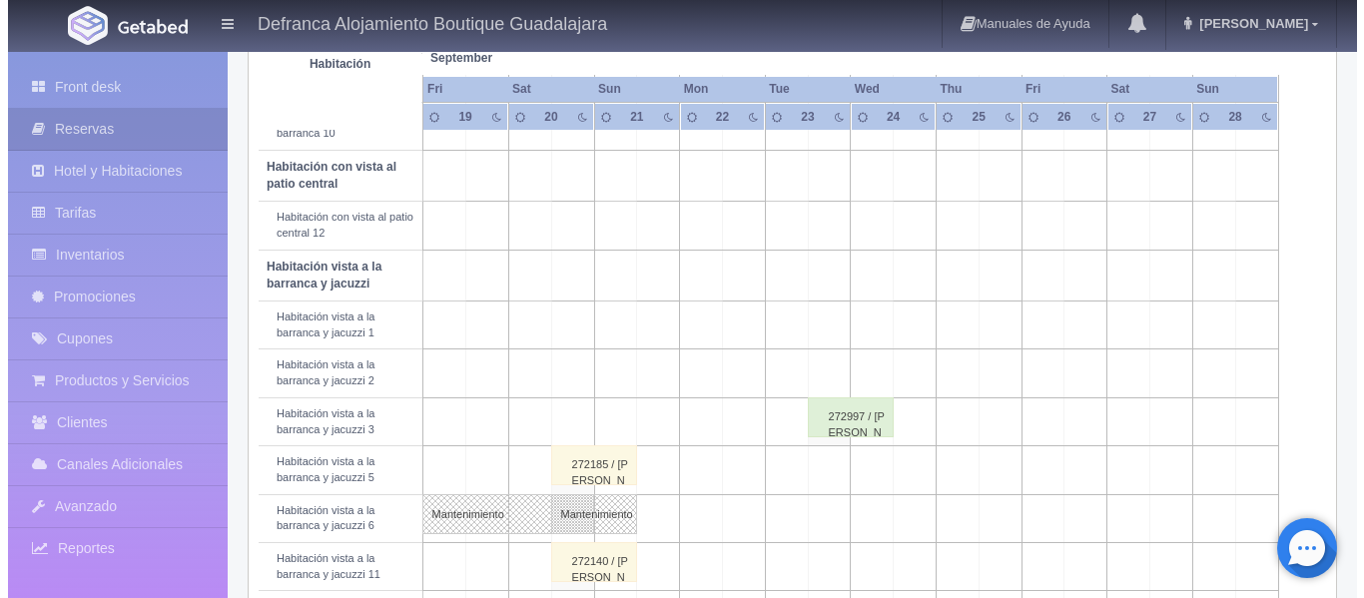
scroll to position [599, 0]
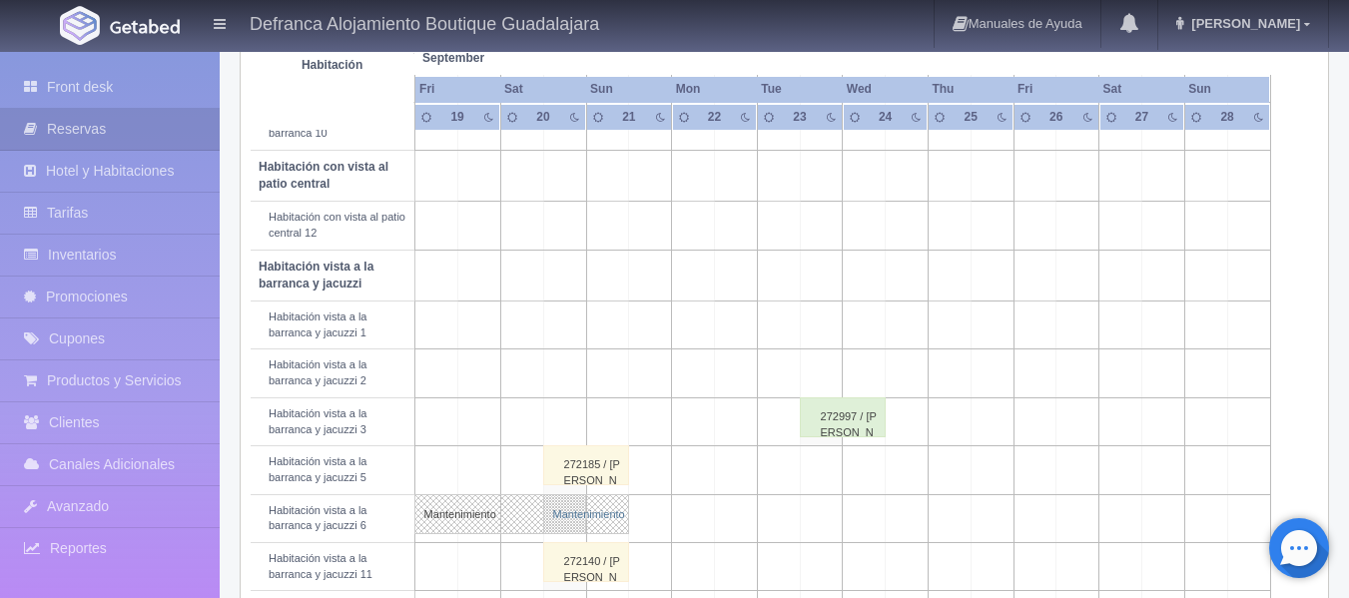
click at [599, 517] on link "Mantenimiento" at bounding box center [586, 514] width 86 height 40
select select "Mantenimiento"
select select "1092_Habitación vista a la barranca y jacuzzi 6"
type input "[DATE]"
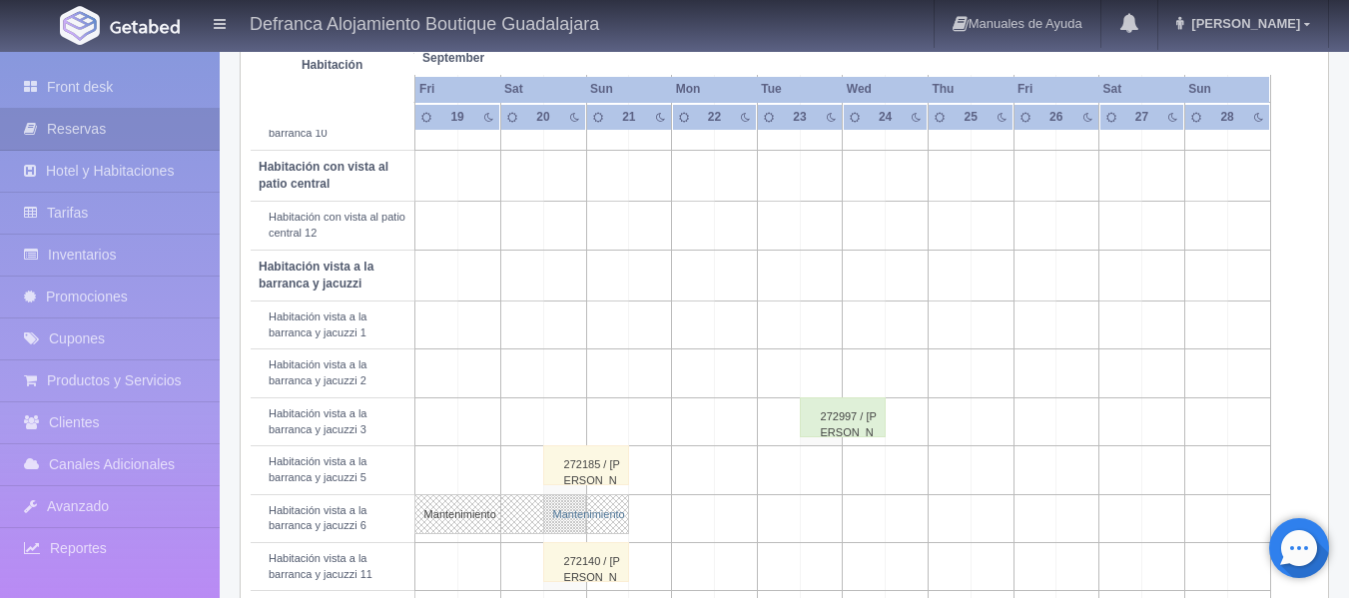
type textarea "BLOQUEAR POR MANTENIMIENTO"
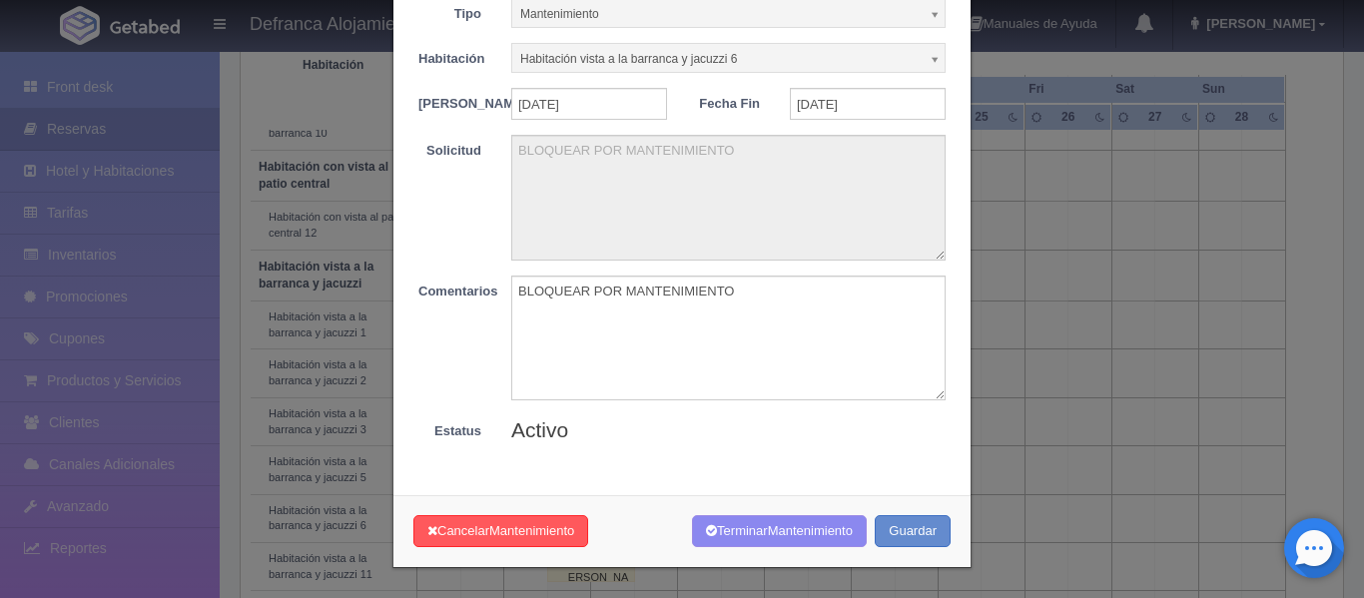
scroll to position [117, 0]
click at [768, 536] on span "Mantenimiento" at bounding box center [810, 530] width 85 height 15
click at [509, 534] on span "Mantenimiento" at bounding box center [531, 530] width 85 height 15
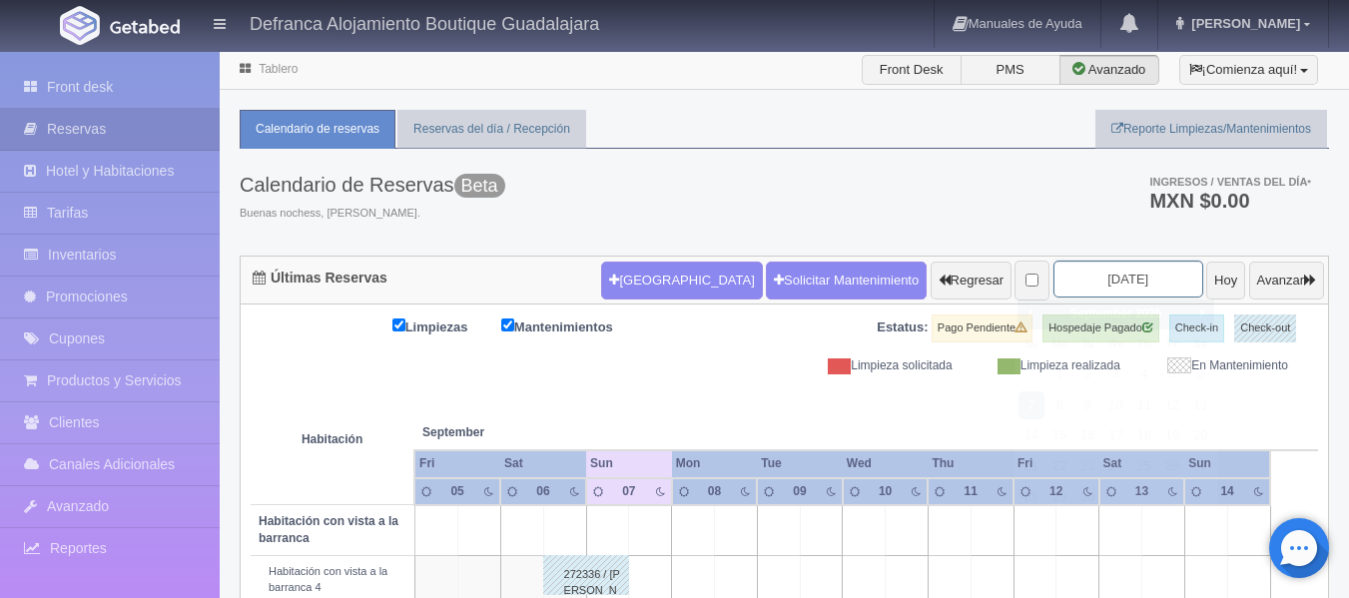
click at [1146, 275] on input "[DATE]" at bounding box center [1129, 279] width 150 height 37
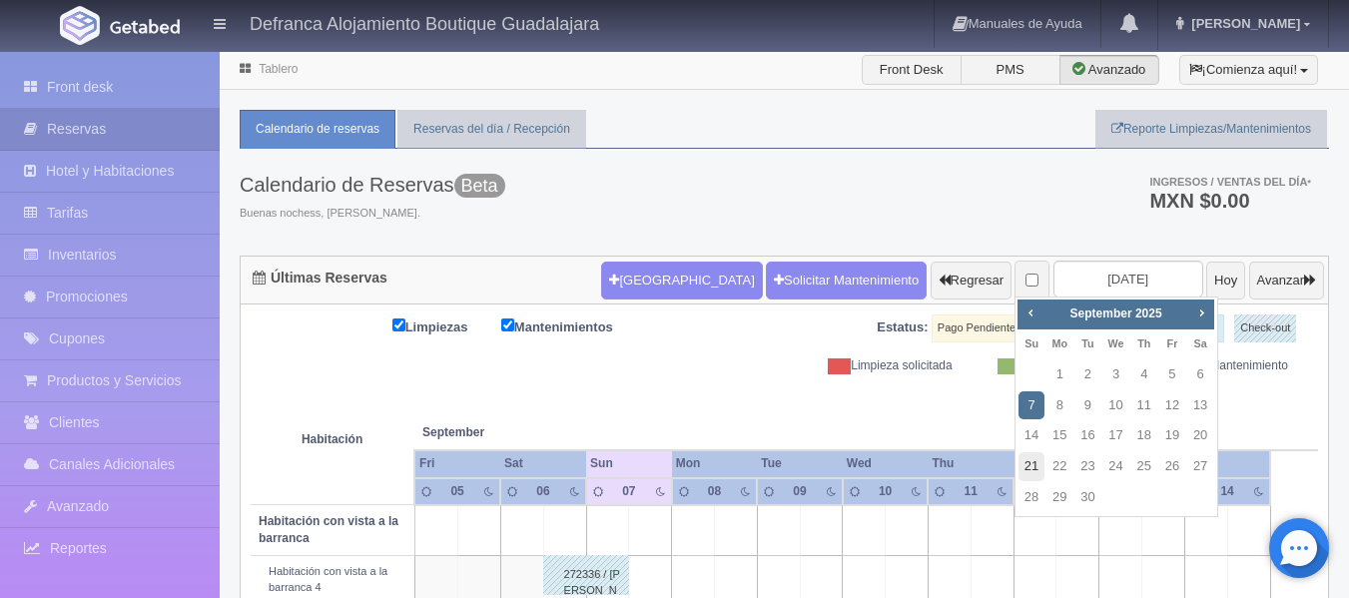
click at [1028, 461] on link "21" at bounding box center [1032, 466] width 26 height 29
type input "[DATE]"
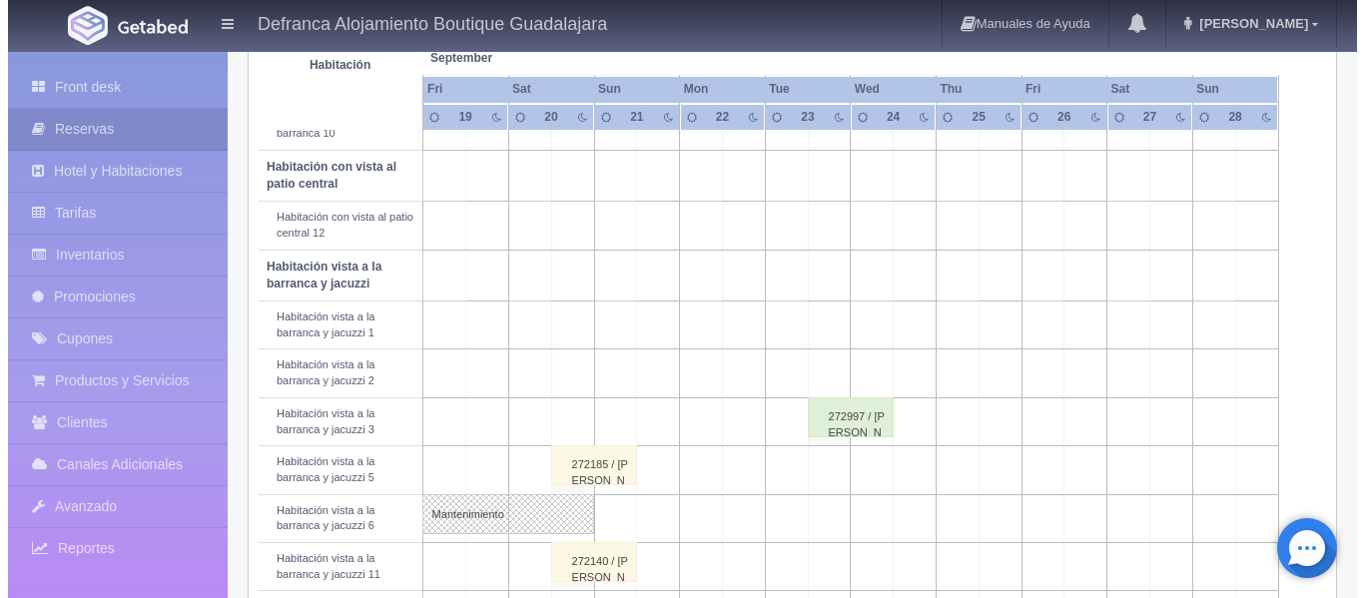
scroll to position [699, 0]
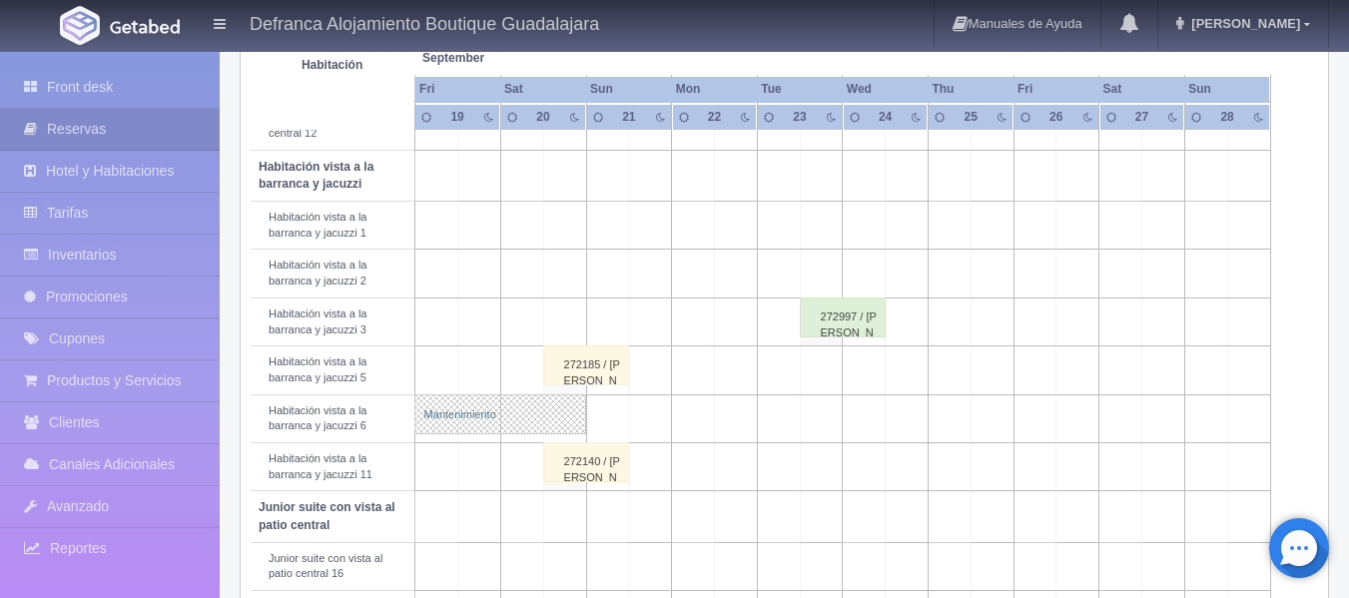
click at [572, 419] on link "Mantenimiento" at bounding box center [500, 414] width 172 height 40
select select "Mantenimiento"
select select "1092_Habitación vista a la barranca y jacuzzi 6"
type input "06-09-2025"
type input "20-09-2025"
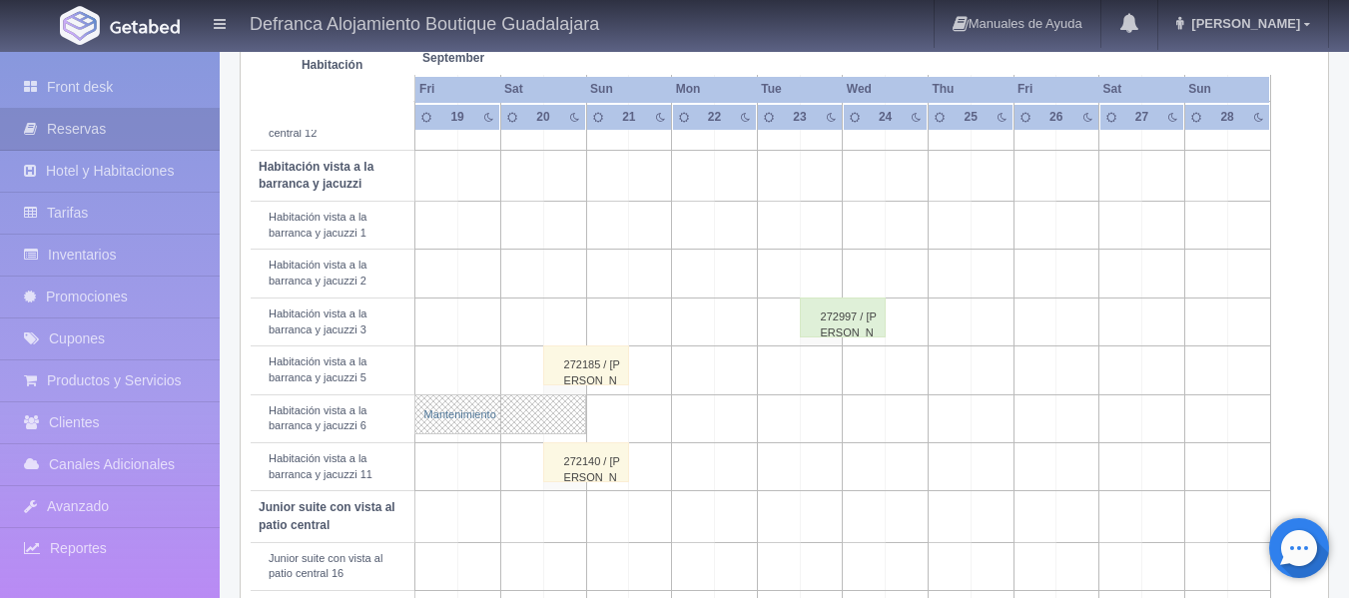
type textarea "REPARACION"
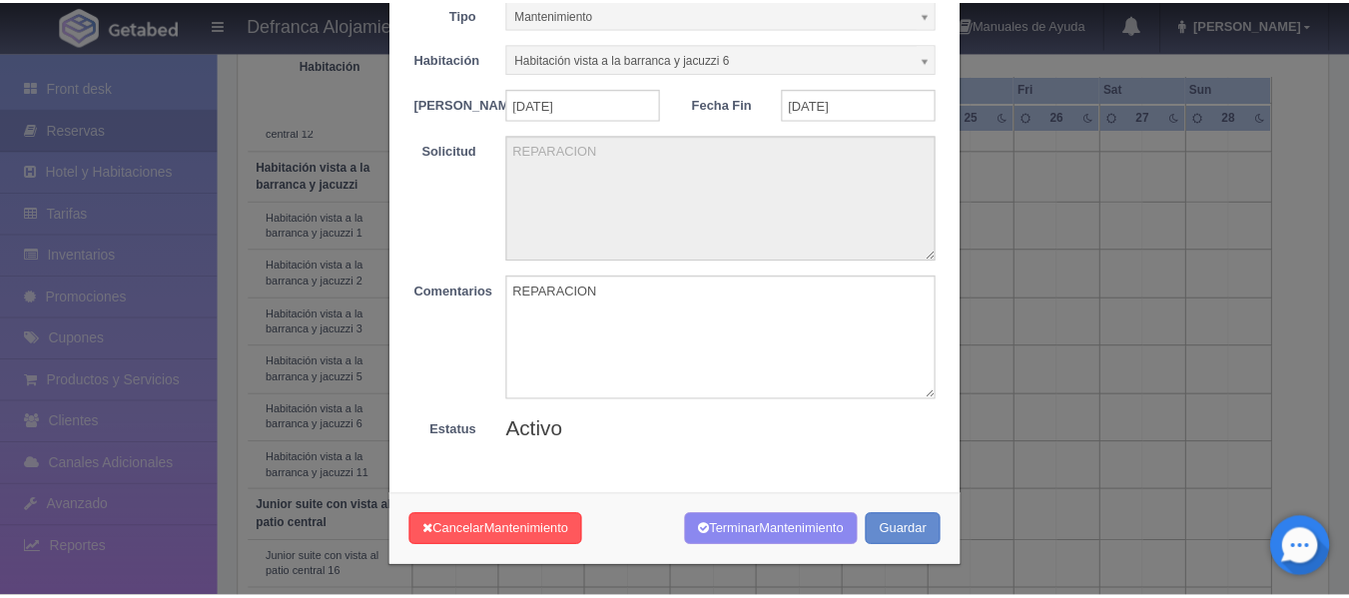
scroll to position [0, 0]
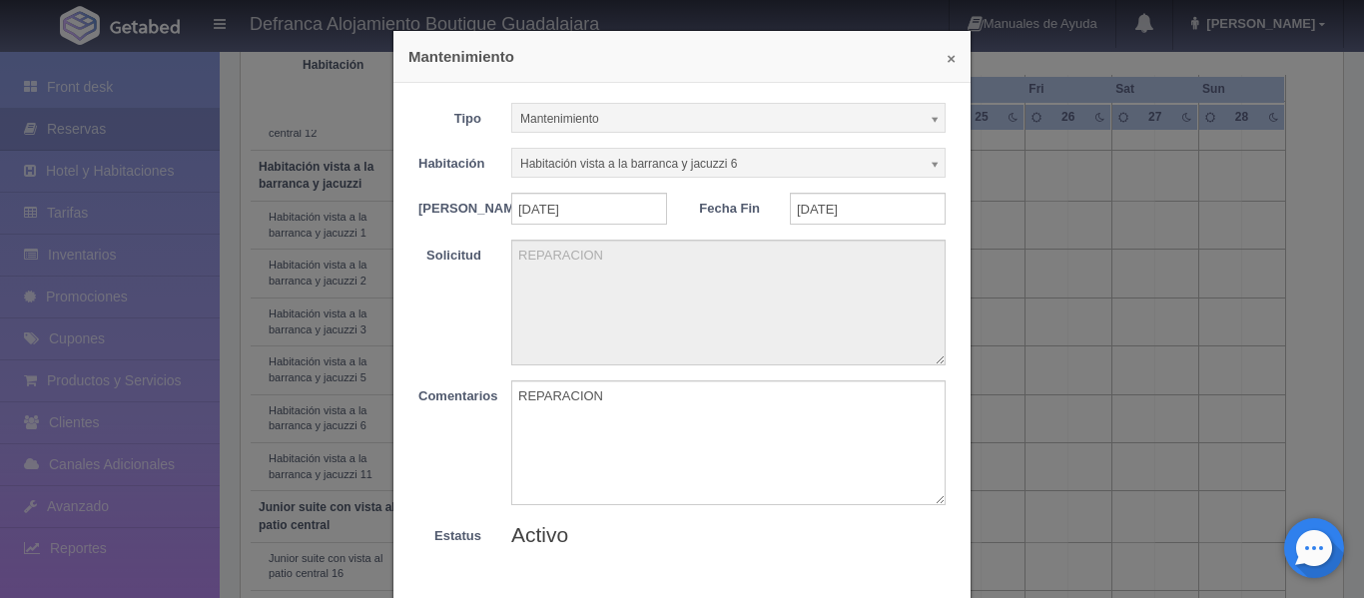
click at [947, 58] on button "×" at bounding box center [951, 58] width 9 height 15
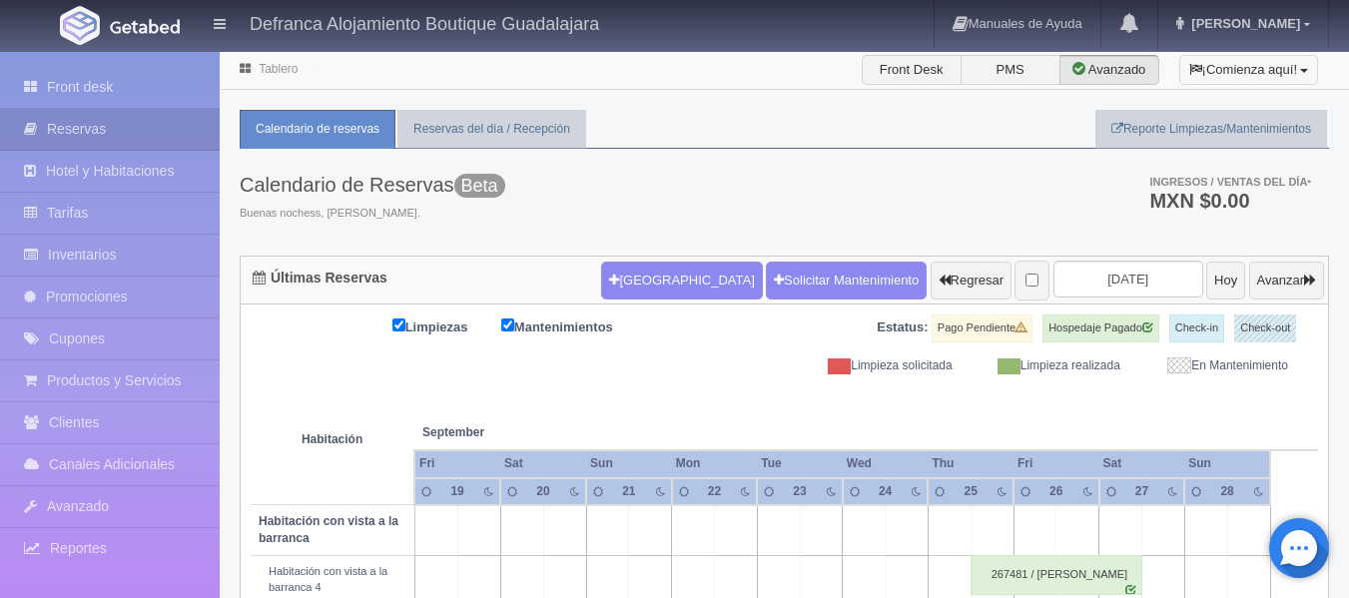
click at [1304, 72] on span "button" at bounding box center [1304, 71] width 8 height 4
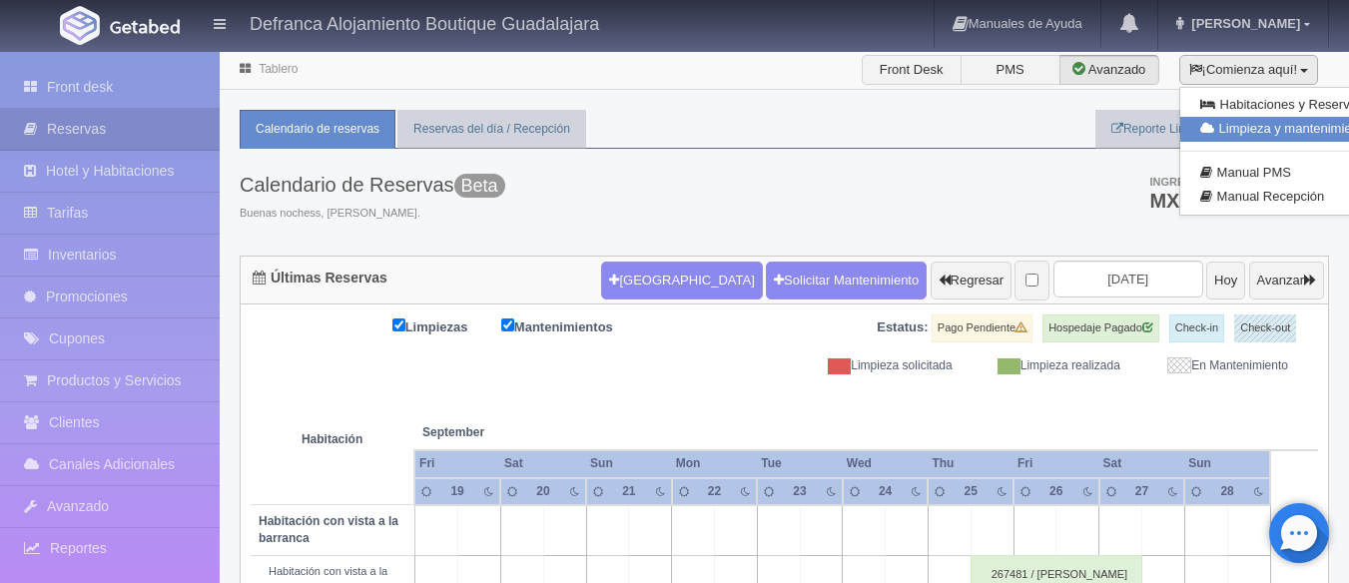
click at [1314, 136] on link "Limpieza y mantenimiento" at bounding box center [1285, 129] width 210 height 25
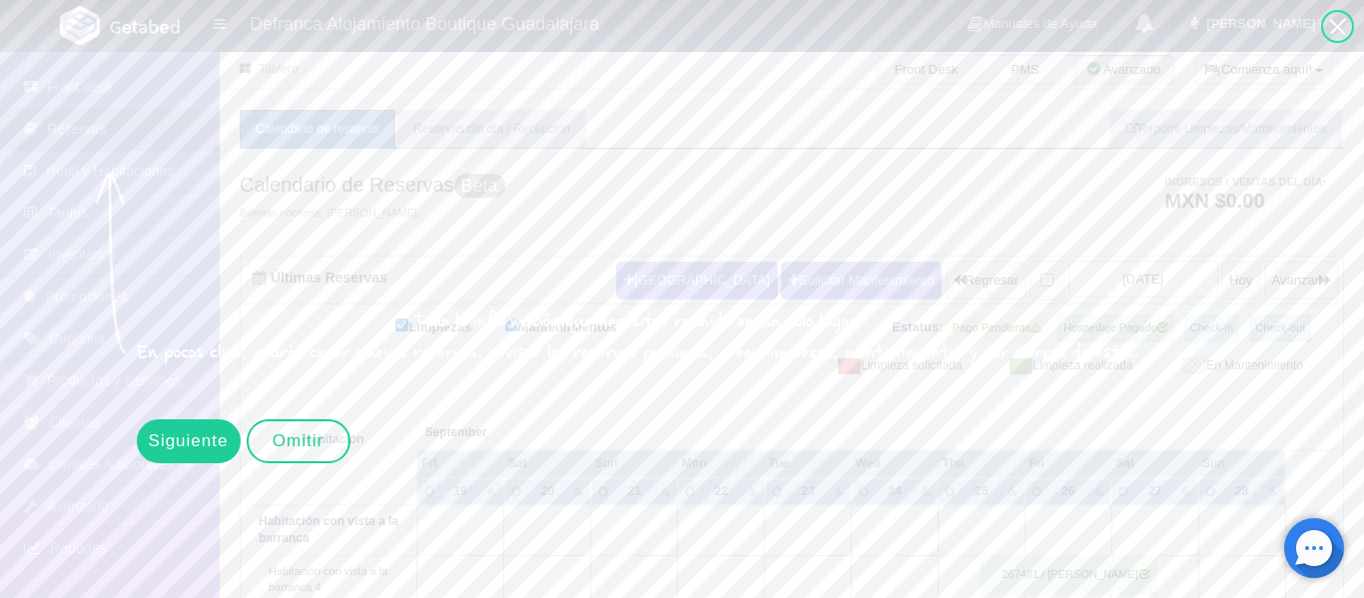
click at [205, 437] on div "Siguiente" at bounding box center [189, 441] width 104 height 44
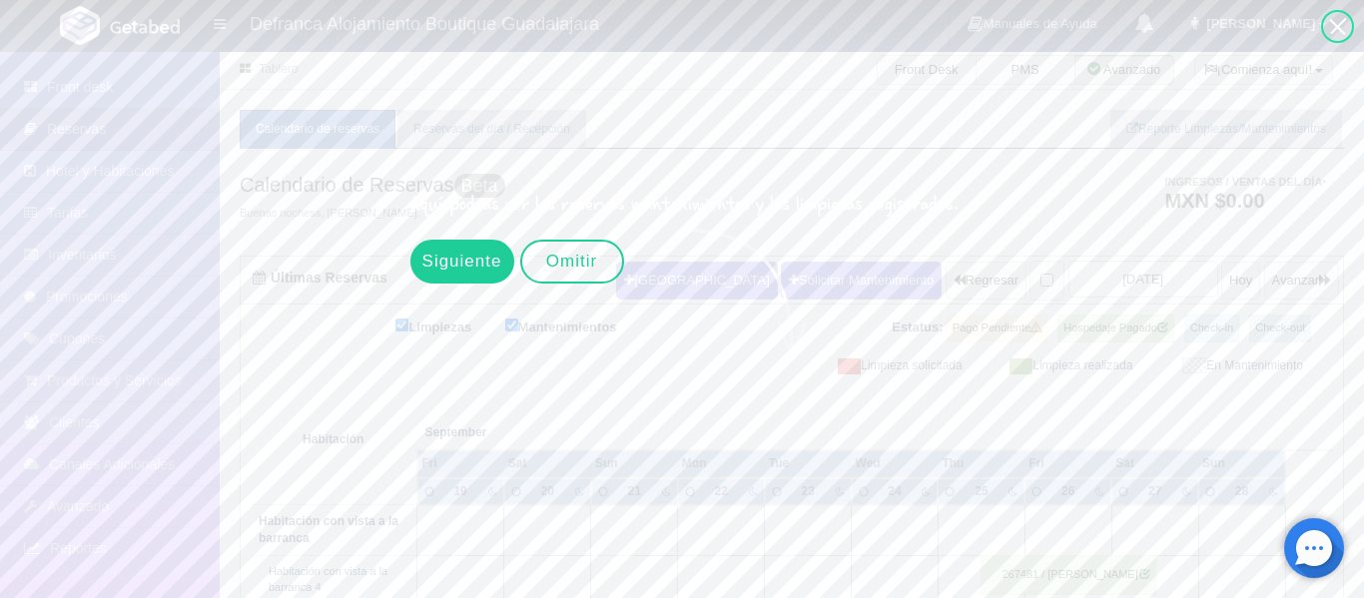
click at [473, 272] on div "Siguiente" at bounding box center [462, 262] width 104 height 44
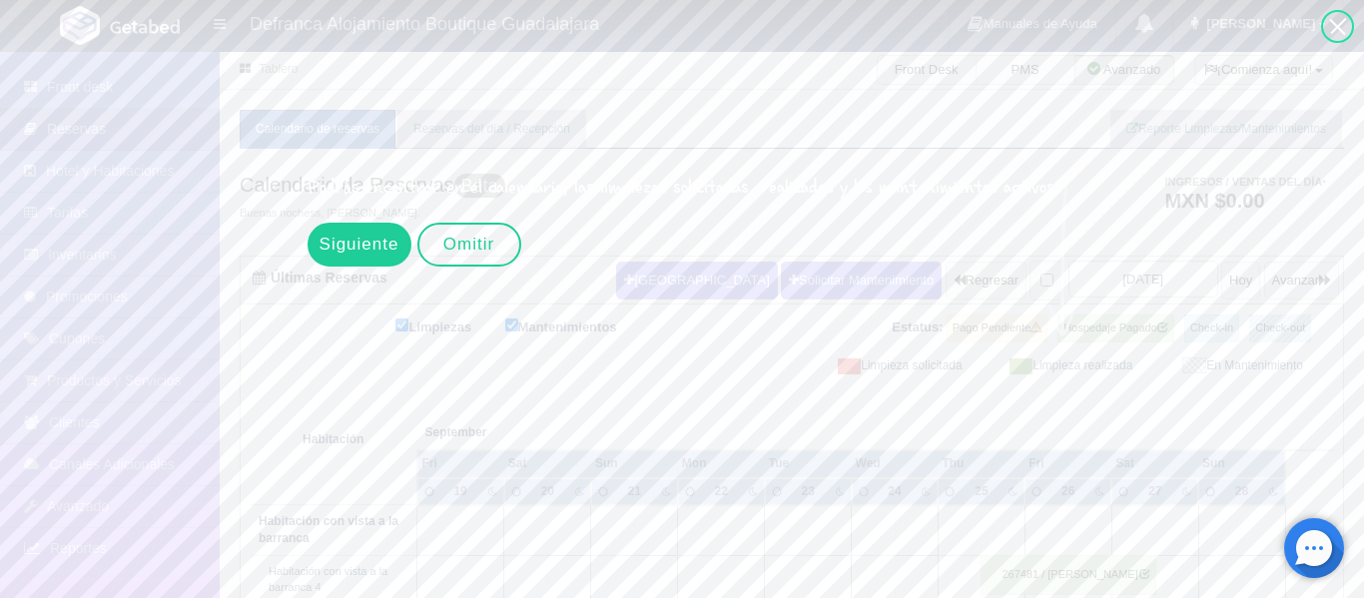
click at [370, 246] on div "Siguiente" at bounding box center [360, 245] width 104 height 44
click at [658, 529] on td at bounding box center [655, 530] width 43 height 51
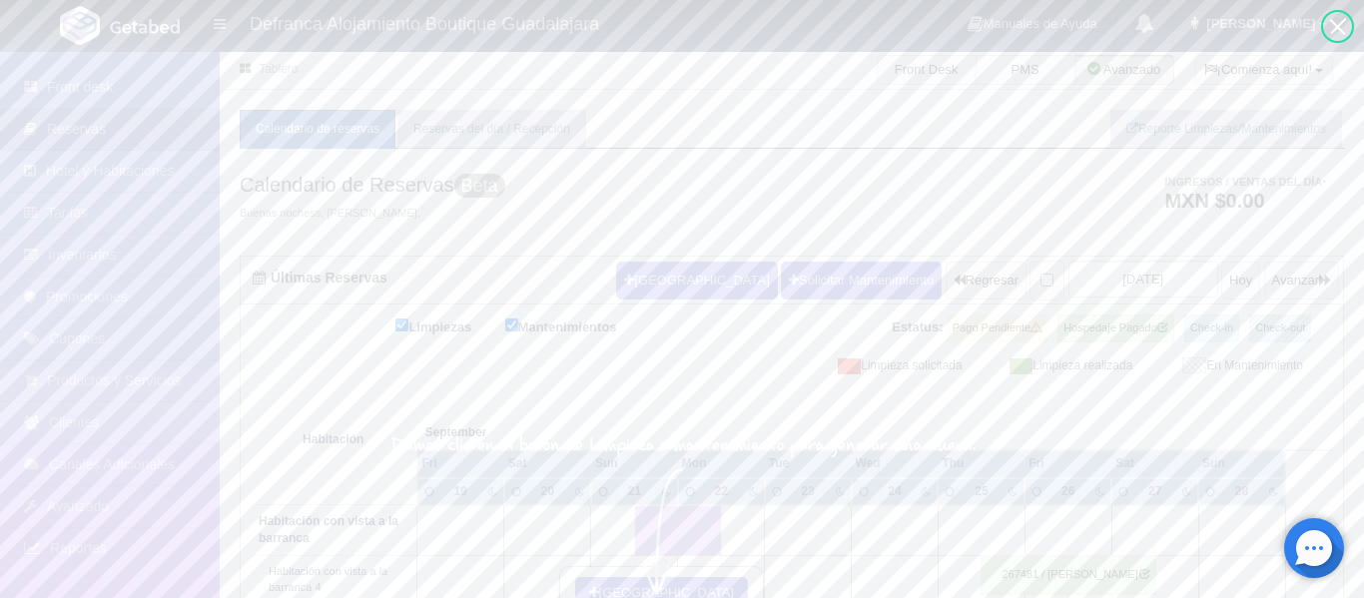
click at [665, 589] on div at bounding box center [998, 305] width 1997 height 610
click at [667, 504] on div at bounding box center [998, 305] width 1997 height 610
click at [691, 449] on div at bounding box center [998, 305] width 1997 height 610
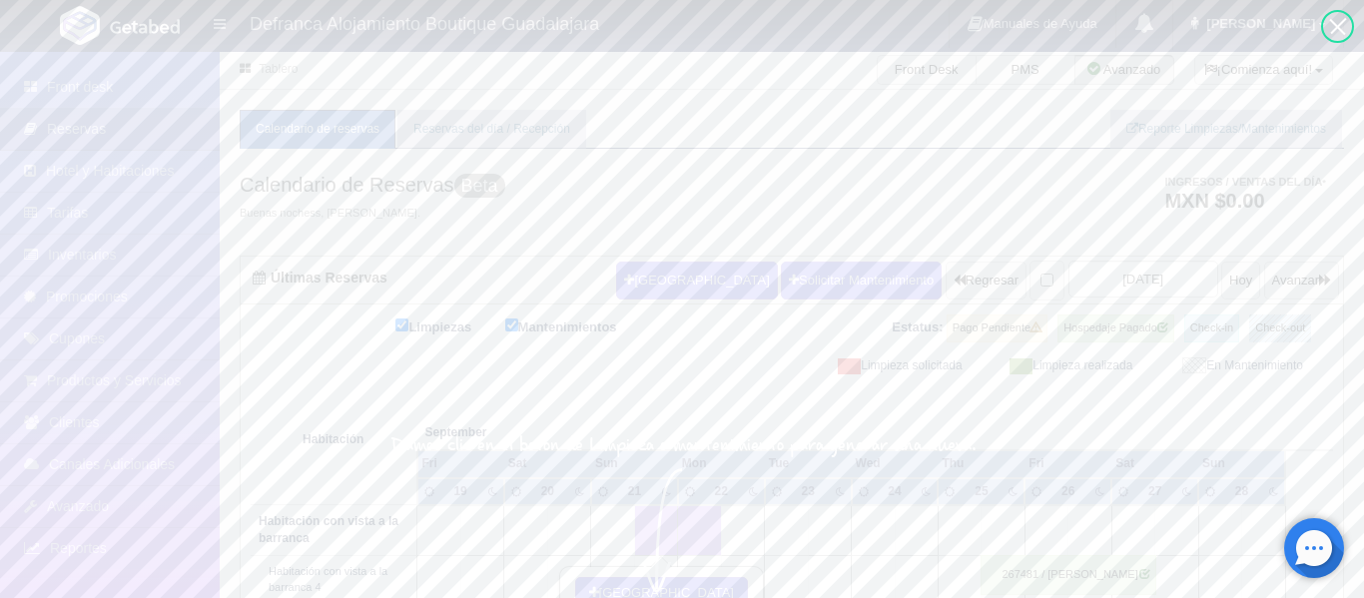
click at [591, 443] on div at bounding box center [998, 305] width 1997 height 610
click at [1336, 36] on div at bounding box center [1337, 26] width 33 height 33
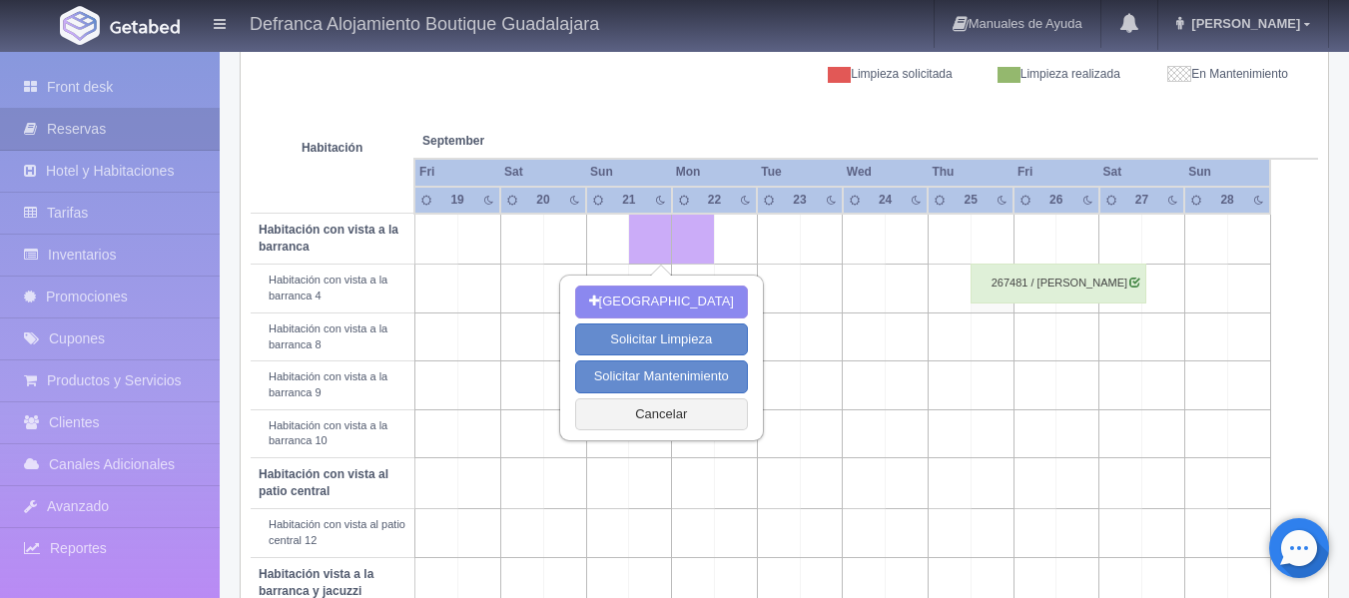
scroll to position [300, 0]
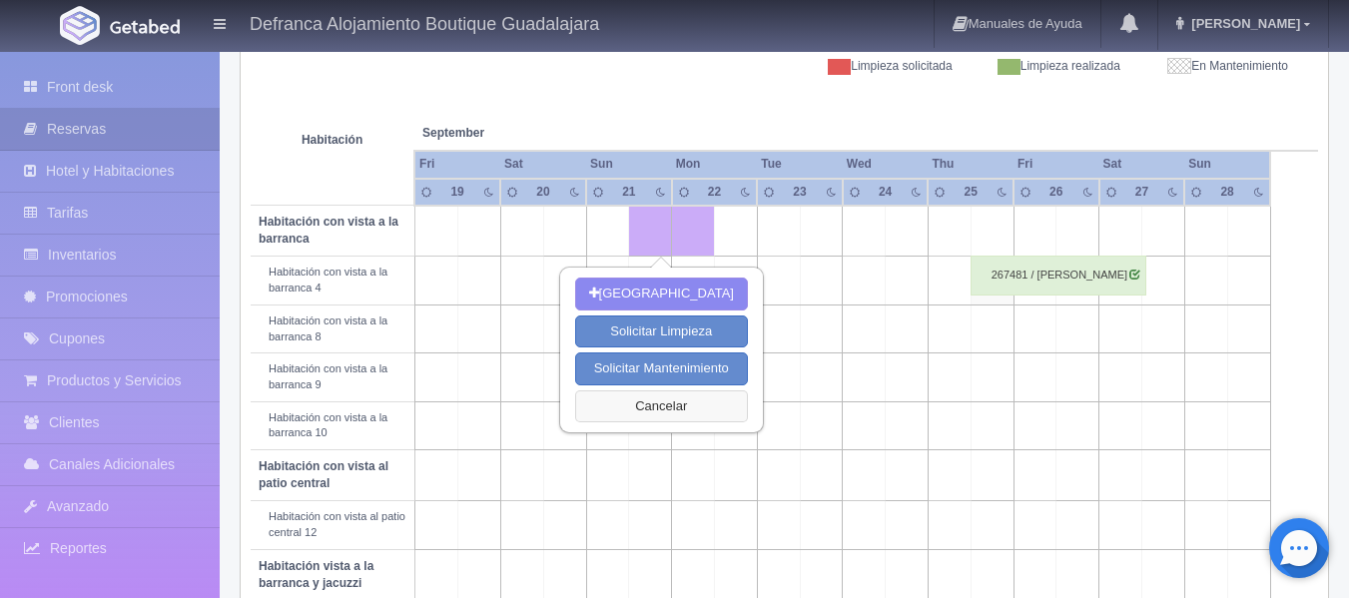
click at [652, 405] on button "Cancelar" at bounding box center [661, 406] width 173 height 33
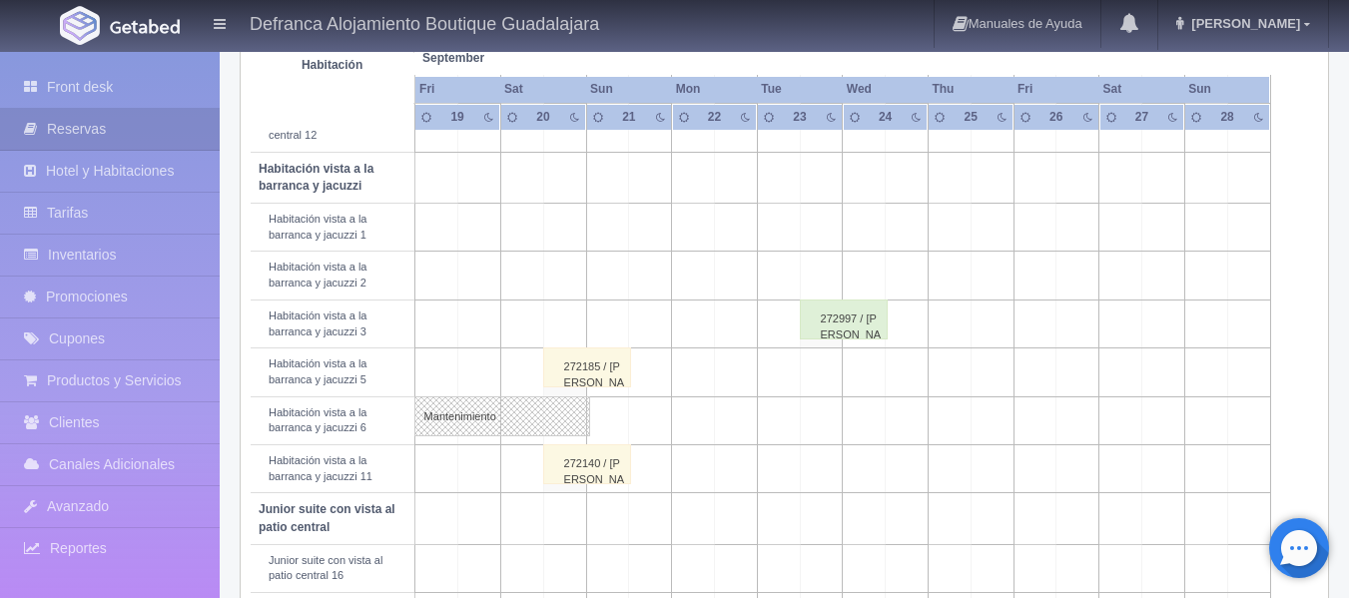
scroll to position [699, 0]
click at [441, 421] on link "Mantenimiento" at bounding box center [502, 414] width 176 height 40
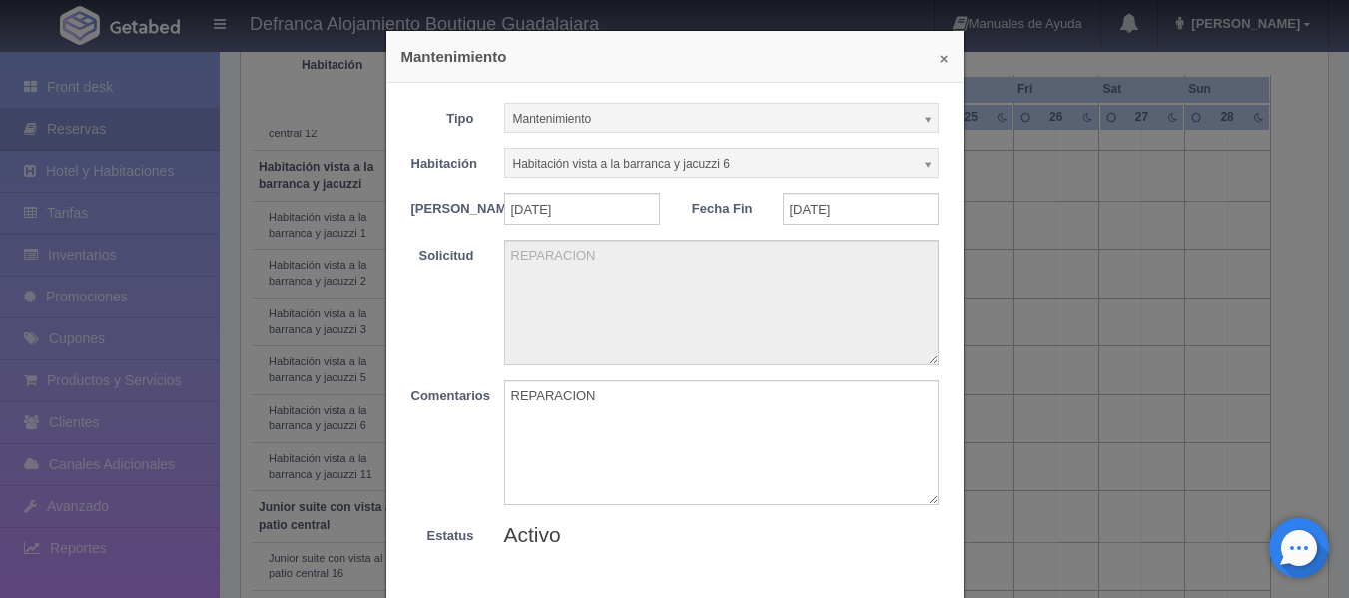
click at [940, 58] on button "×" at bounding box center [944, 58] width 9 height 15
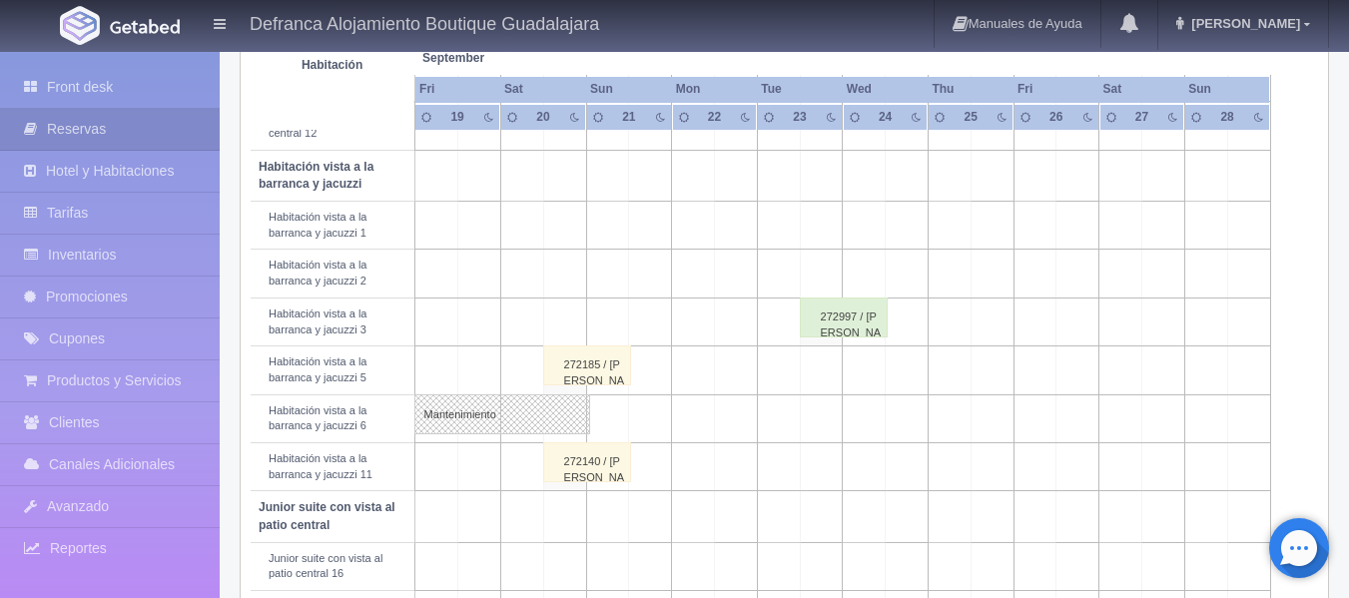
click at [493, 187] on td at bounding box center [478, 175] width 43 height 51
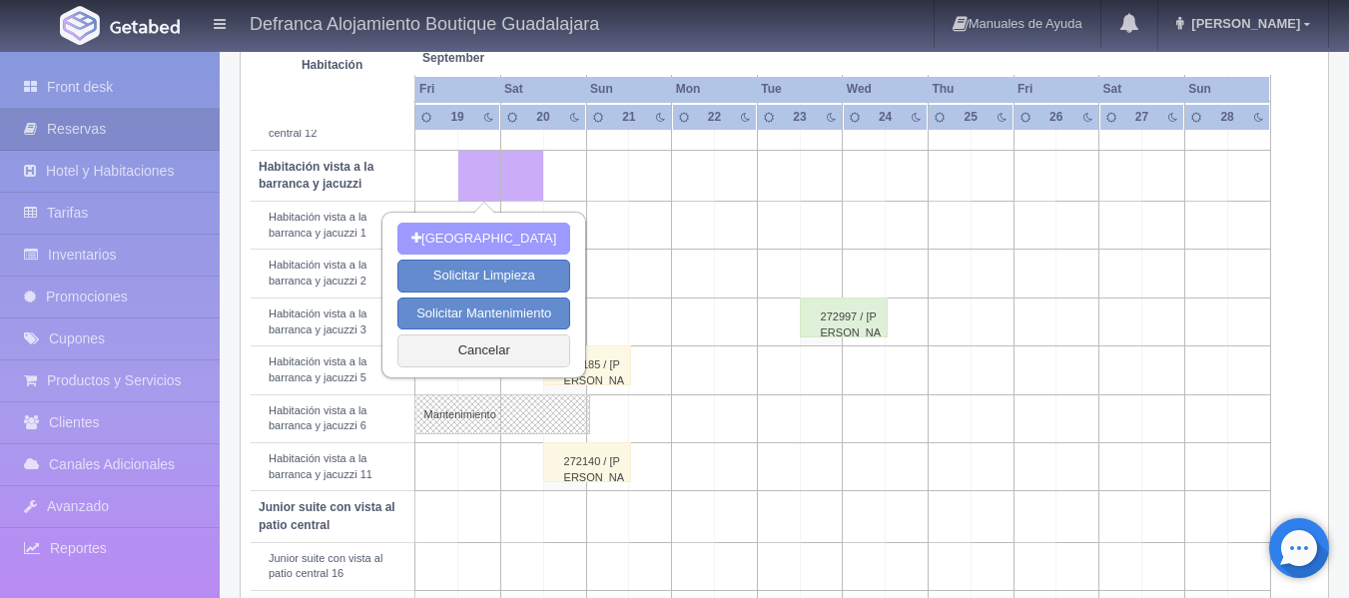
click at [485, 234] on button "[GEOGRAPHIC_DATA]" at bounding box center [483, 239] width 173 height 33
type input "19-09-2025"
type input "20-09-2025"
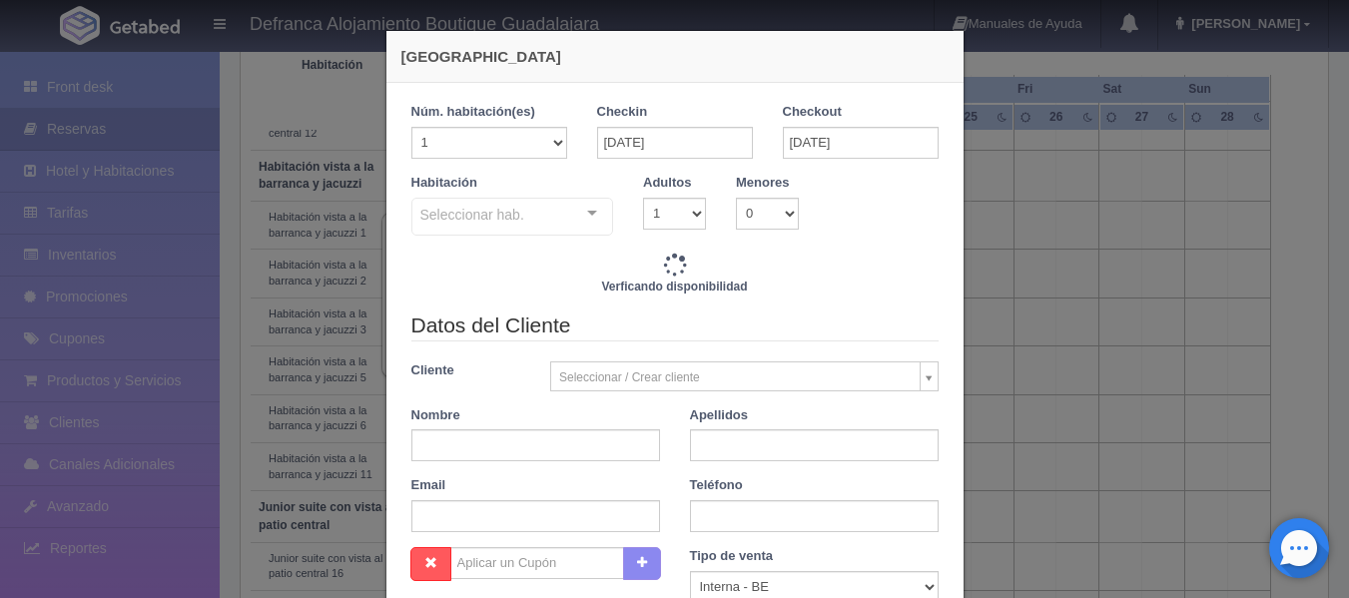
checkbox input "false"
type input "8395.00"
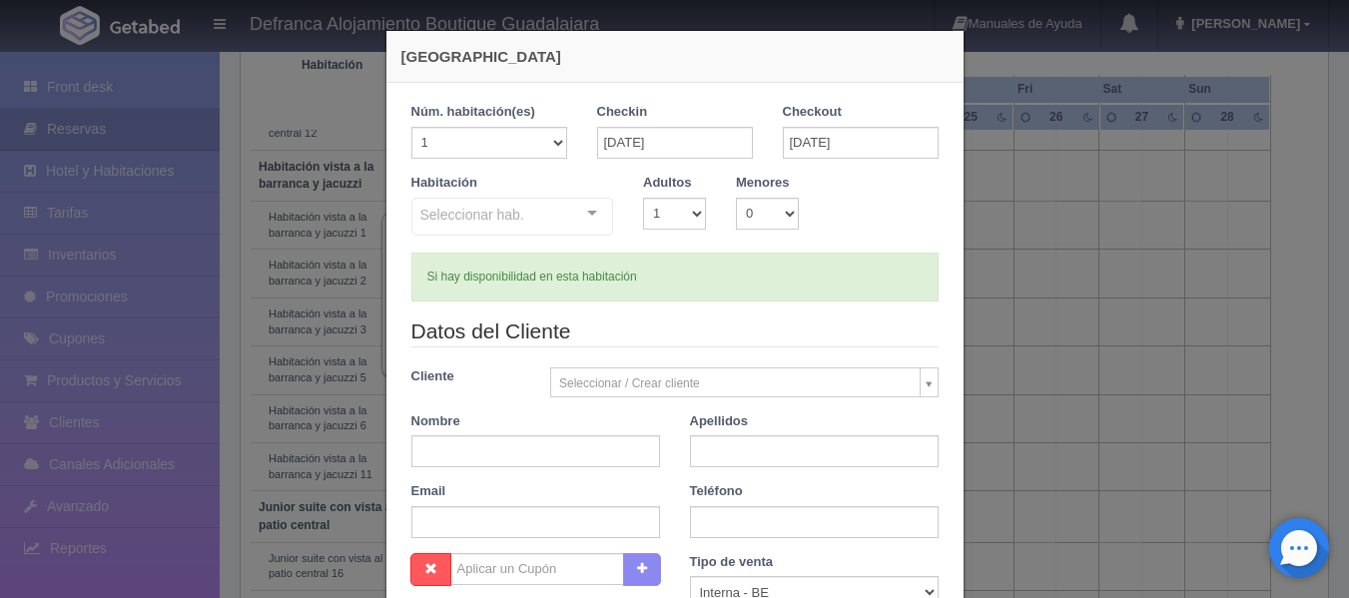
checkbox input "false"
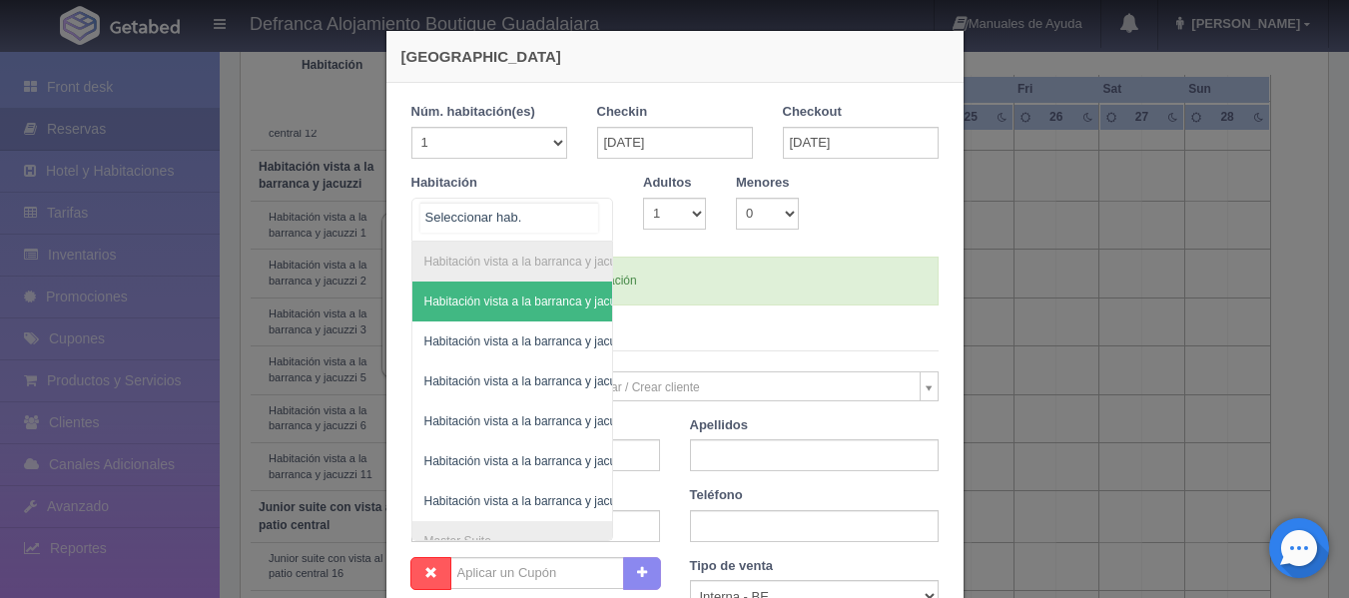
click at [585, 211] on div "Habitación vista a la barranca y jacuzzi Habitación vista a la barranca y jacuz…" at bounding box center [512, 220] width 203 height 44
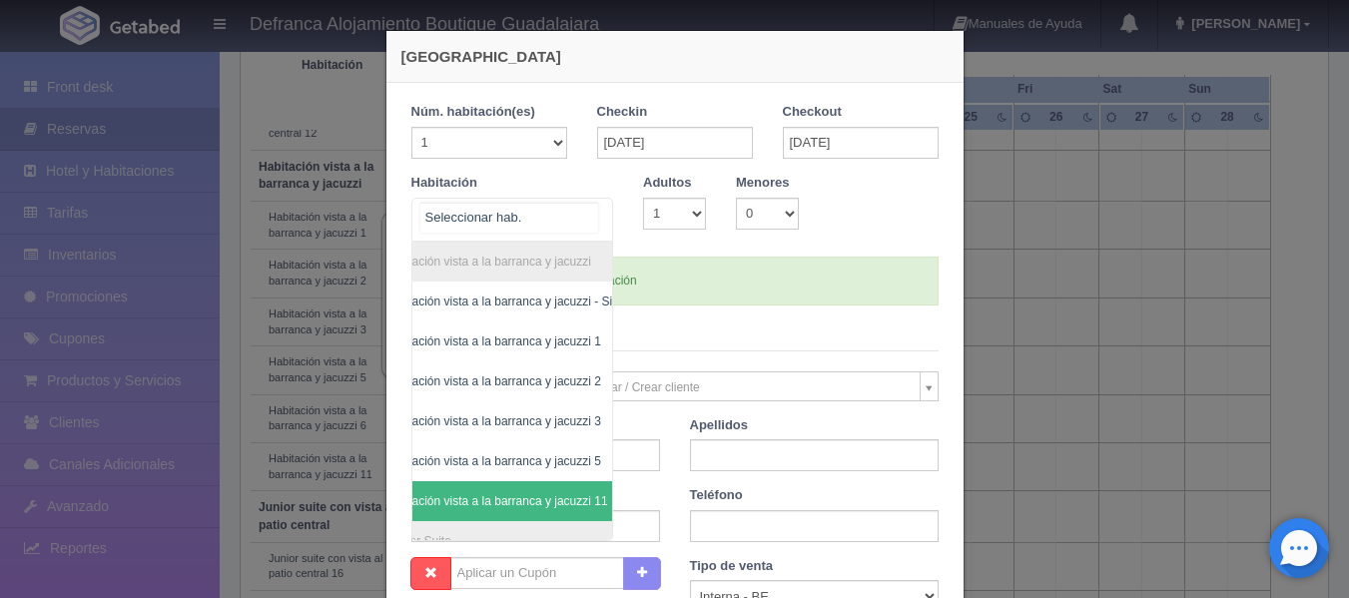
scroll to position [0, 116]
click at [880, 52] on h4 "[GEOGRAPHIC_DATA]" at bounding box center [674, 56] width 547 height 21
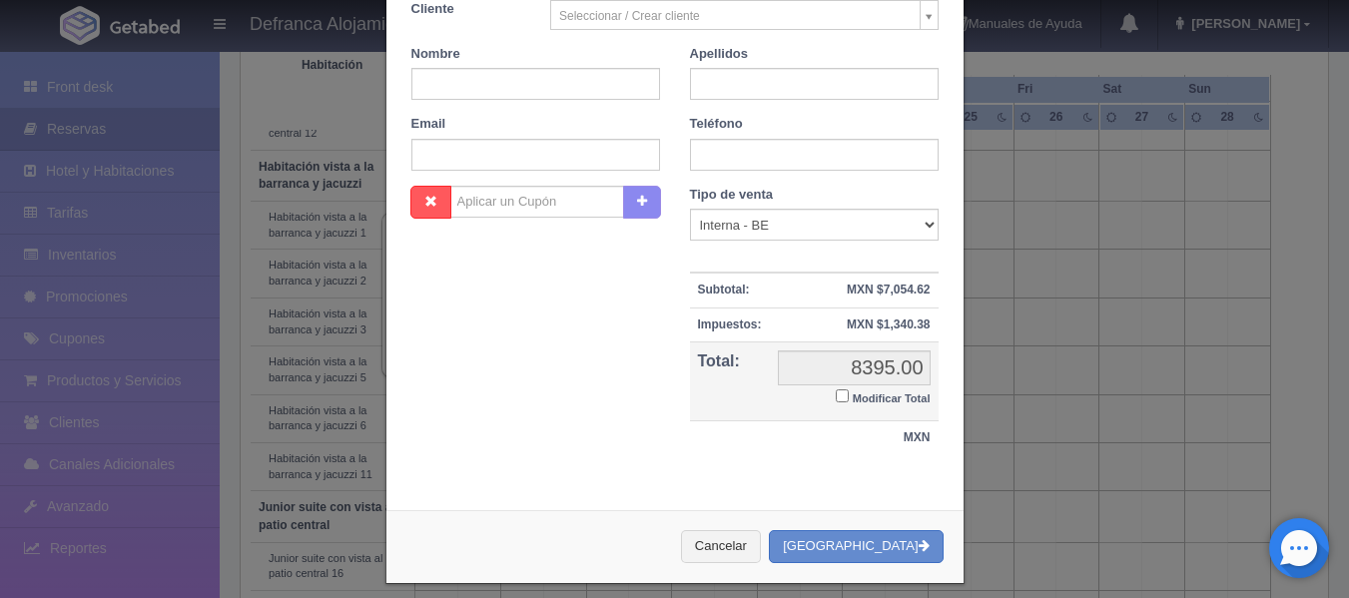
scroll to position [383, 0]
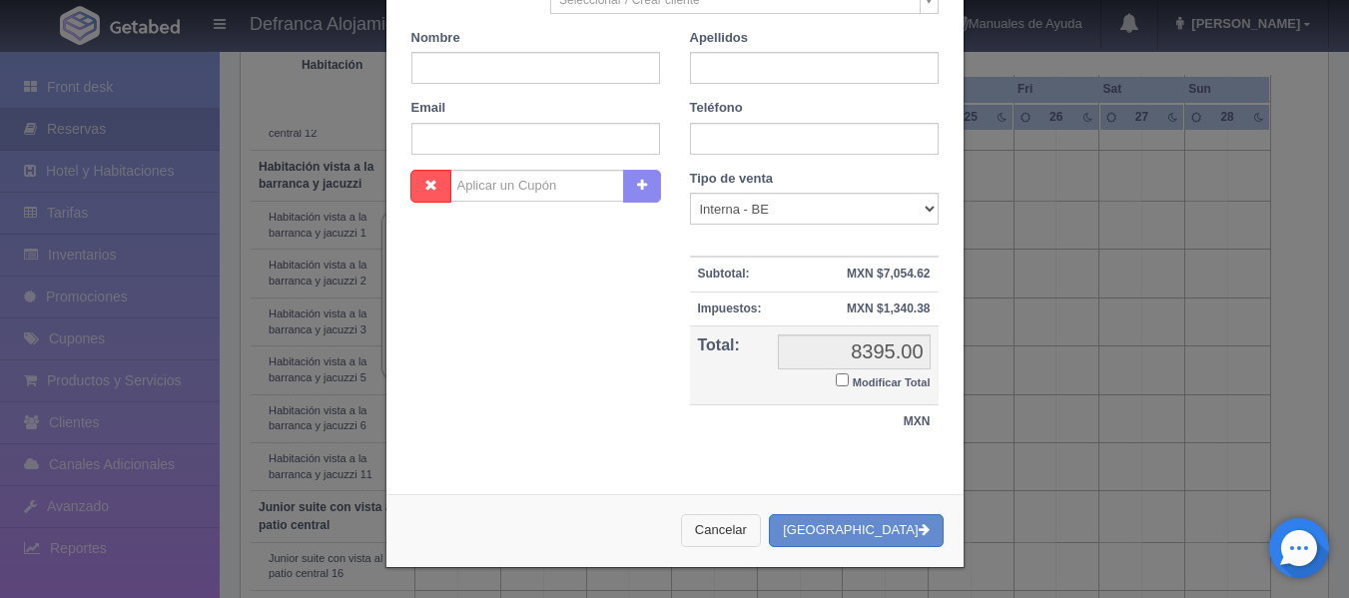
click at [734, 534] on button "Cancelar" at bounding box center [721, 530] width 80 height 33
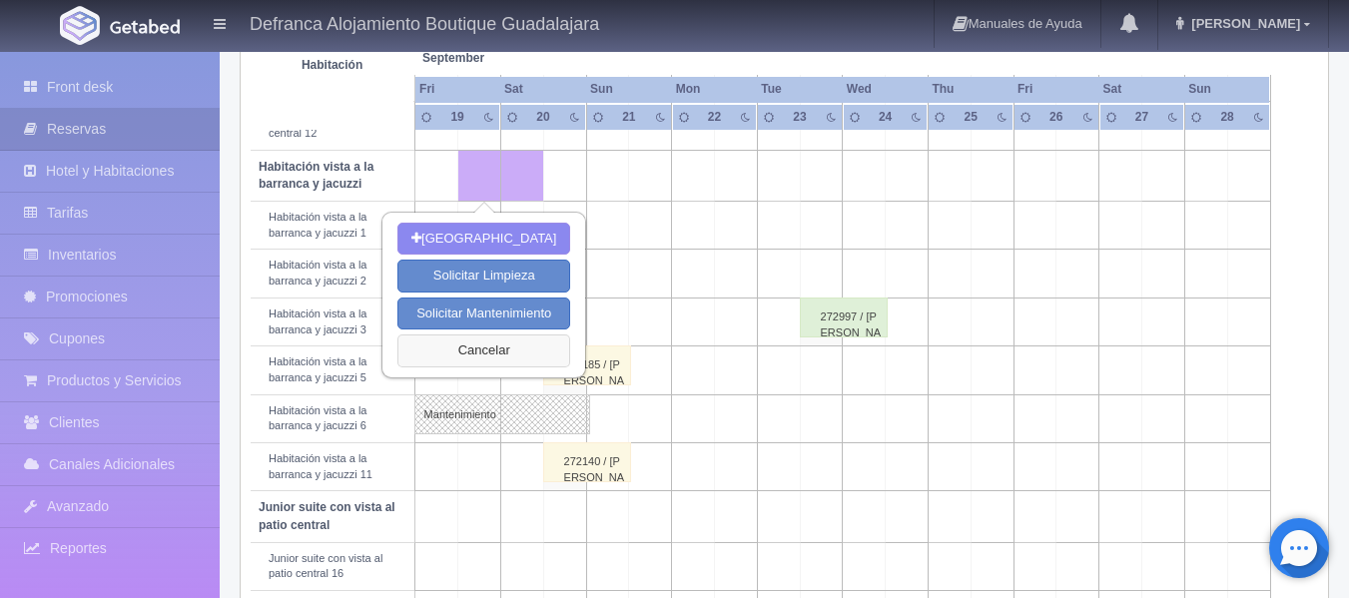
click at [508, 345] on button "Cancelar" at bounding box center [483, 351] width 173 height 33
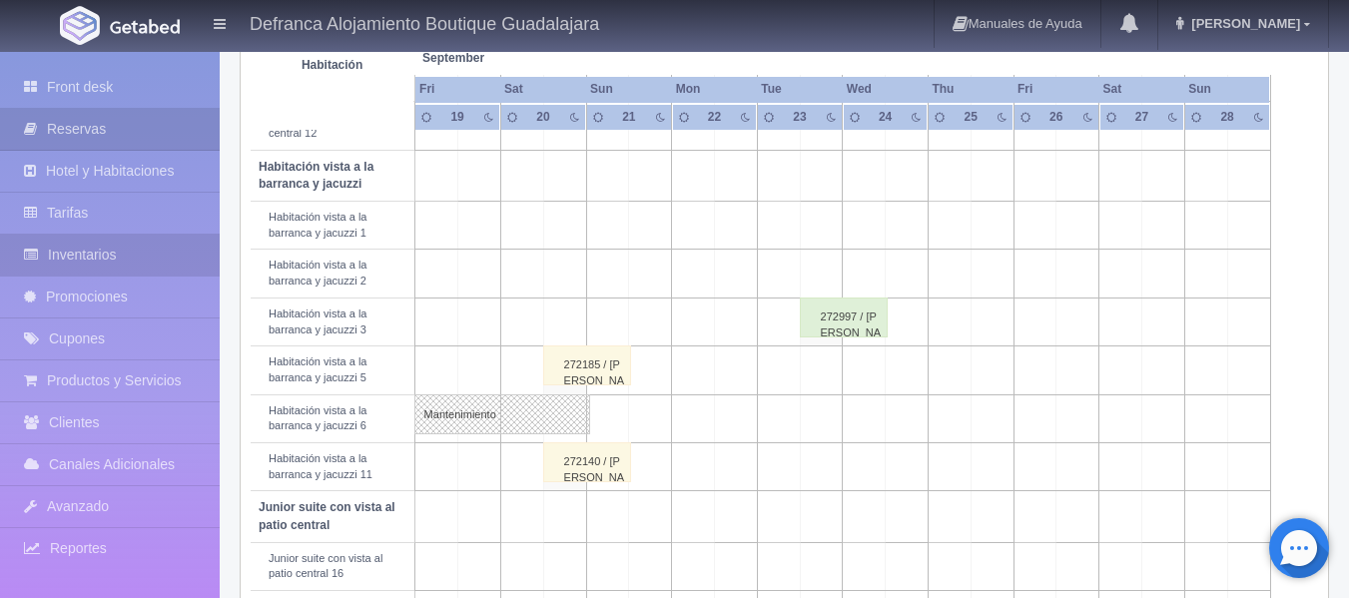
click at [62, 261] on link "Inventarios" at bounding box center [110, 255] width 220 height 41
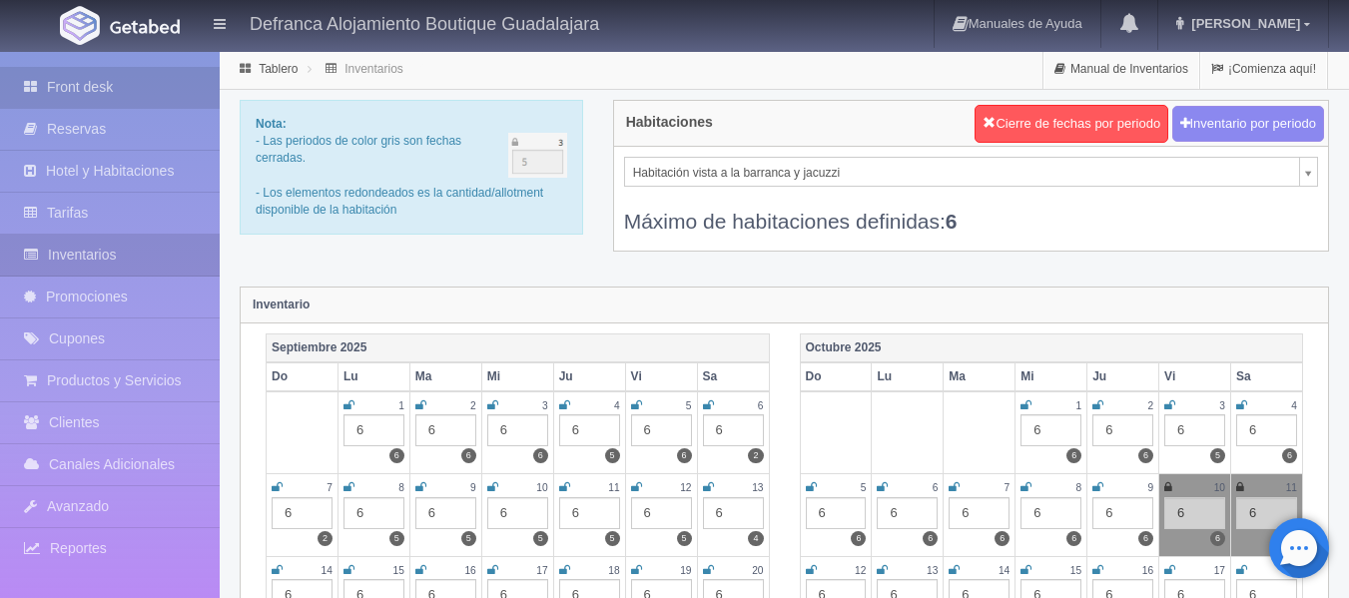
click at [107, 90] on link "Front desk" at bounding box center [110, 87] width 220 height 41
